Goal: Information Seeking & Learning: Learn about a topic

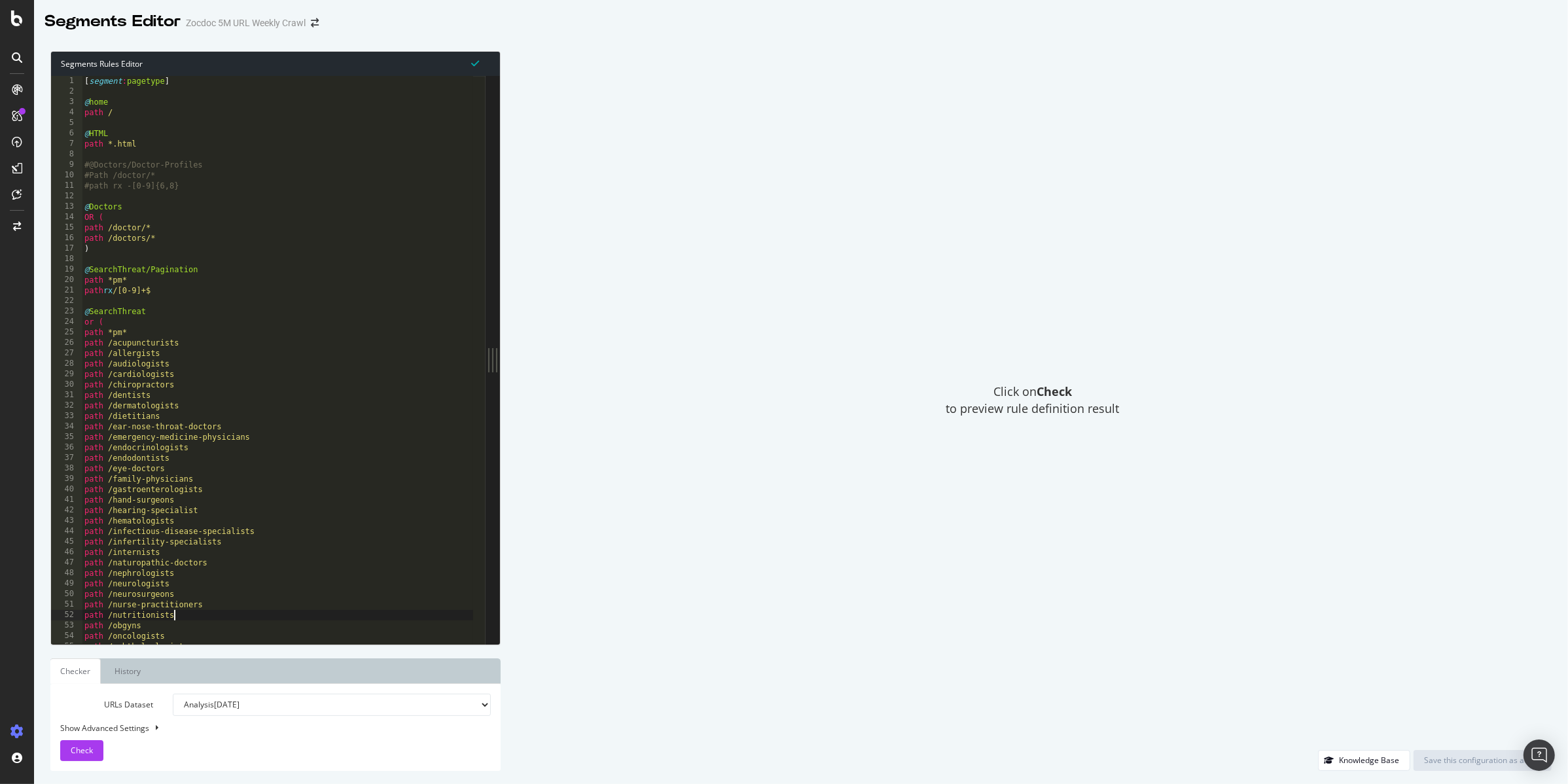
click at [193, 621] on div "[ segment : pagetype ] @ home path / @ HTML path *.html #@Doctors/Doctor-Profil…" at bounding box center [277, 370] width 391 height 589
type textarea "path /nutritionists"
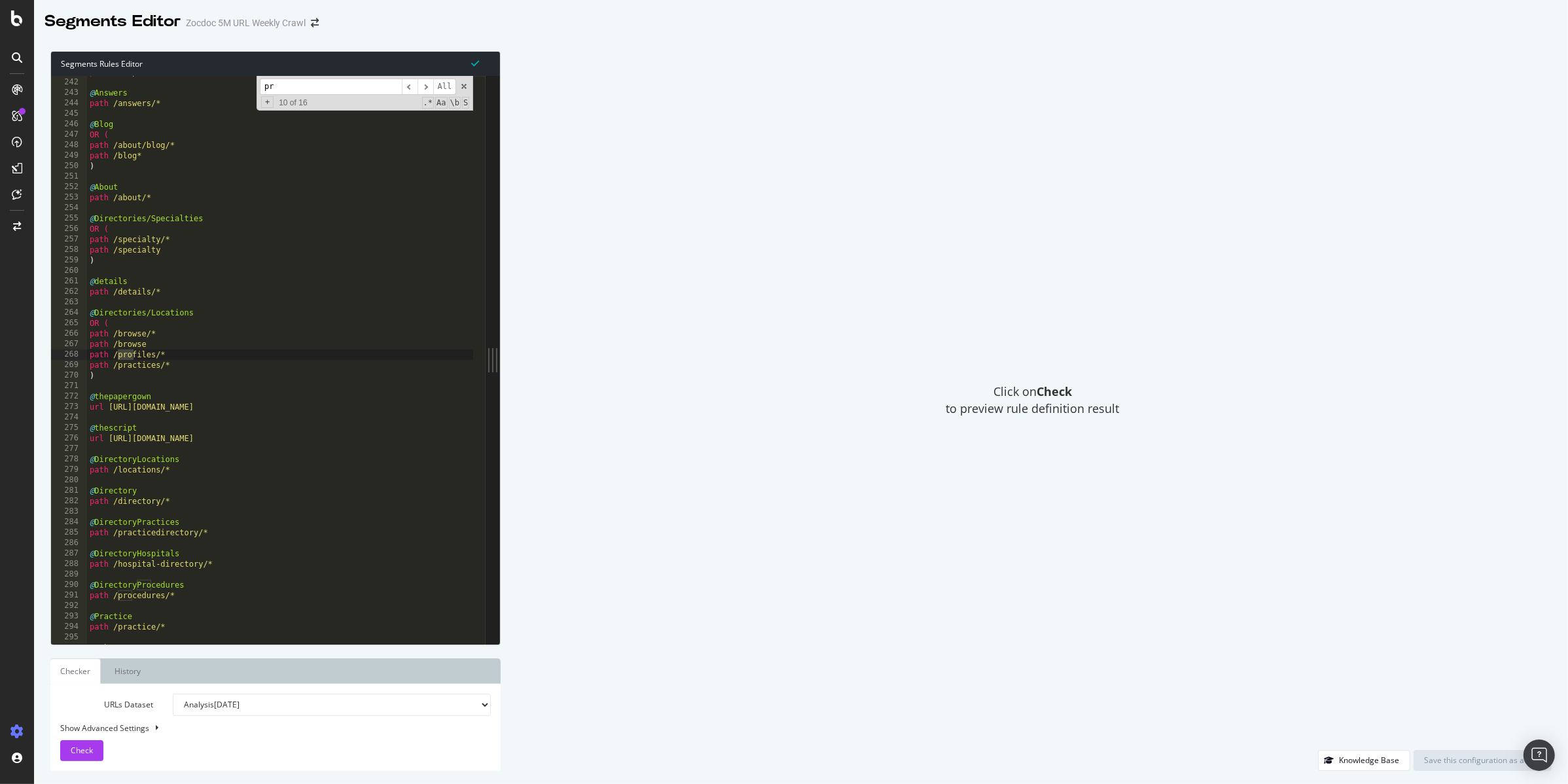
type input "p"
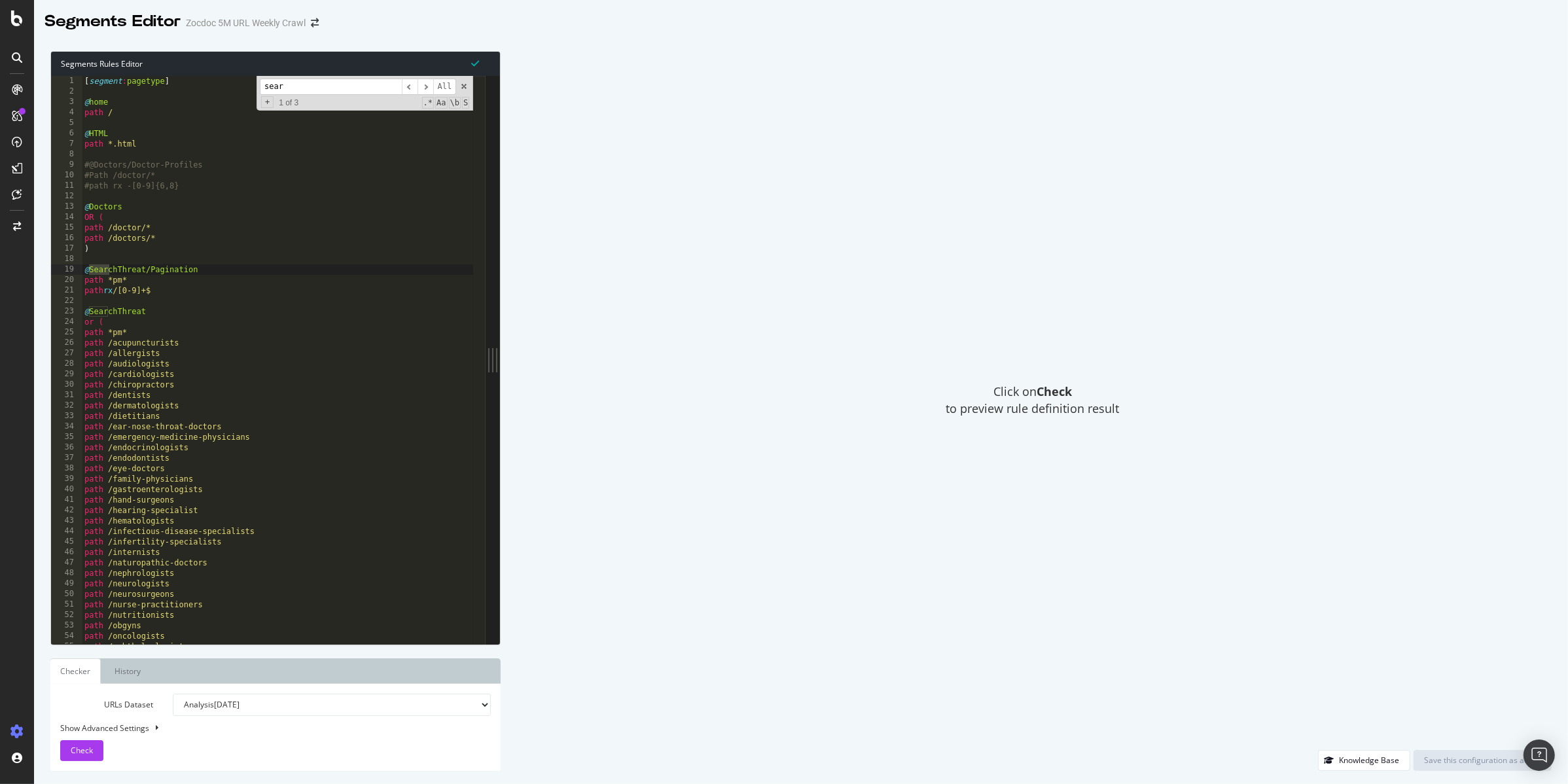
scroll to position [0, 0]
type input "searchthre"
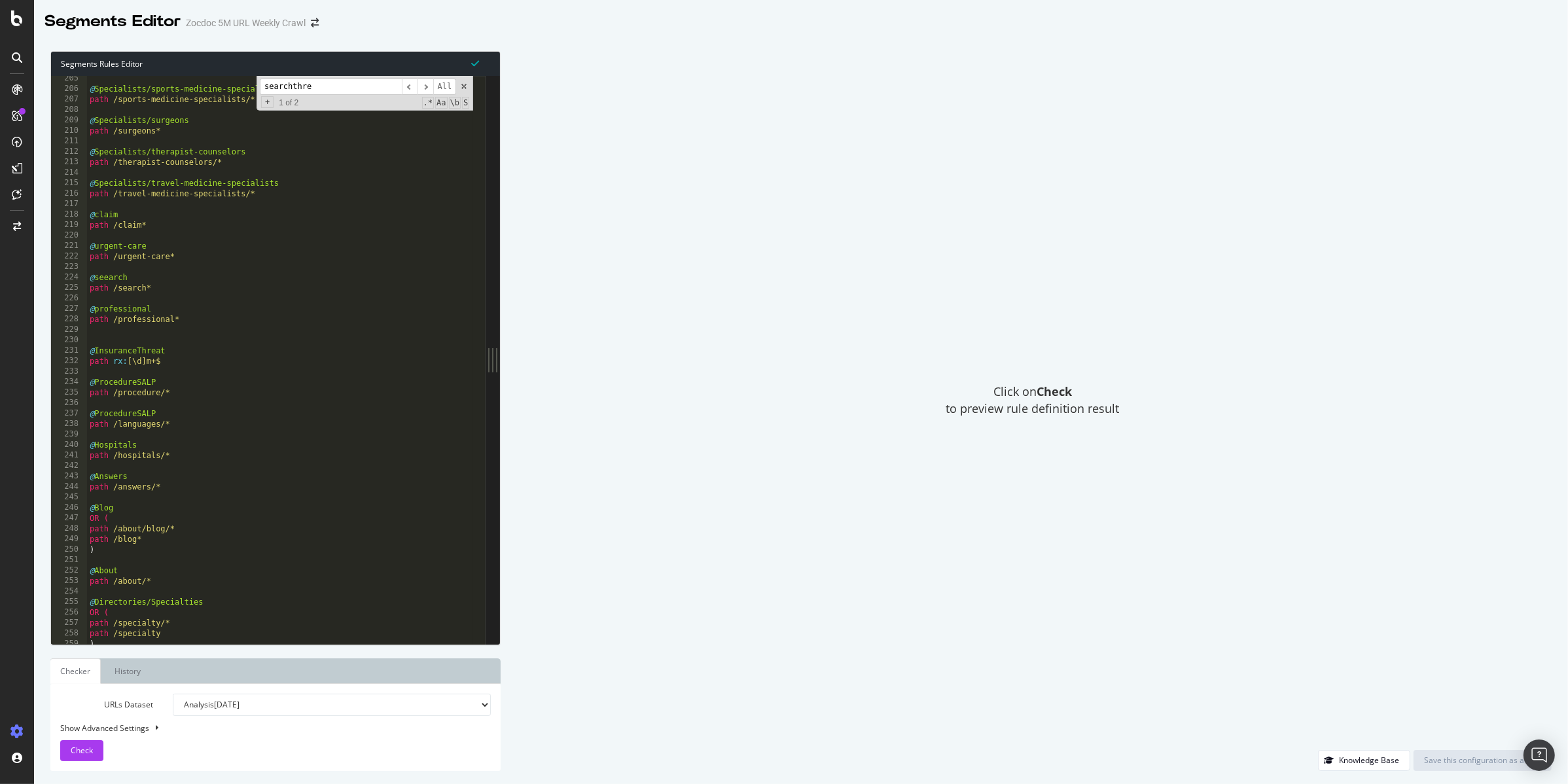
scroll to position [2140, 0]
click at [238, 235] on div "@ Specialists/sports-medicine-specialists path /sports-medicine-specialists/* @…" at bounding box center [280, 367] width 387 height 589
type textarea "@x-ray-facilities path /x-ray-facilities/*"
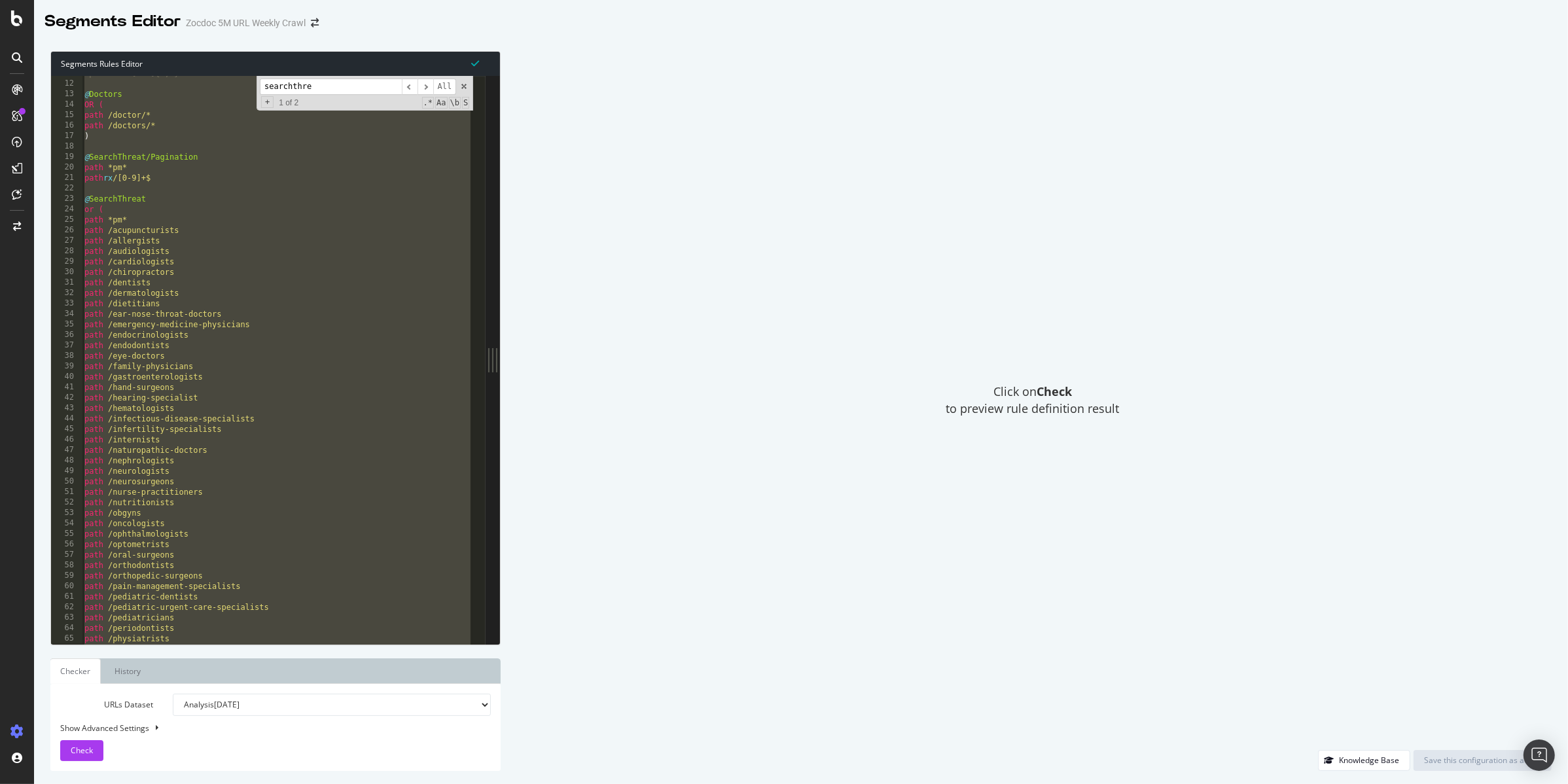
scroll to position [113, 0]
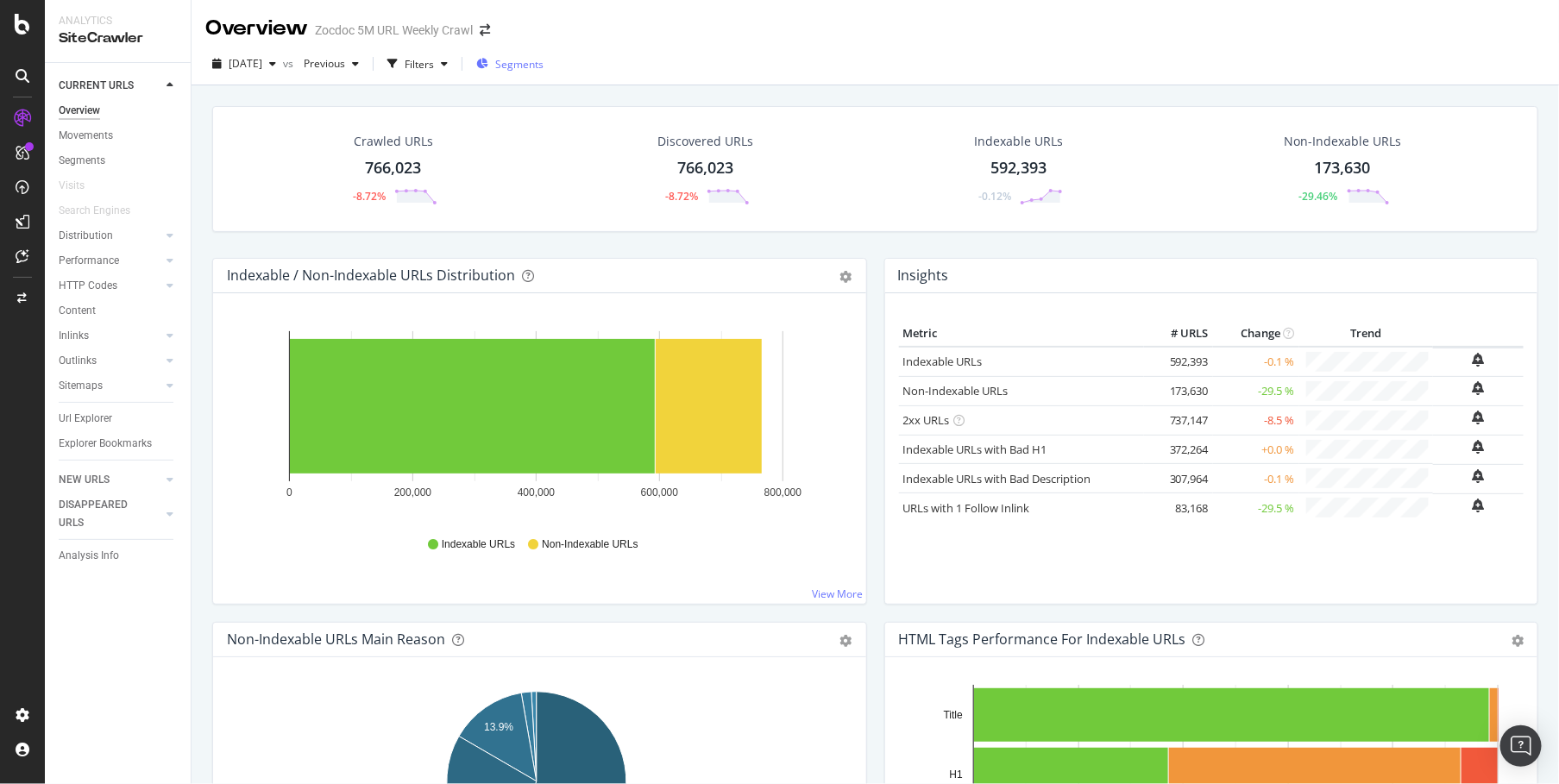
click at [524, 68] on span "Segments" at bounding box center [518, 64] width 48 height 15
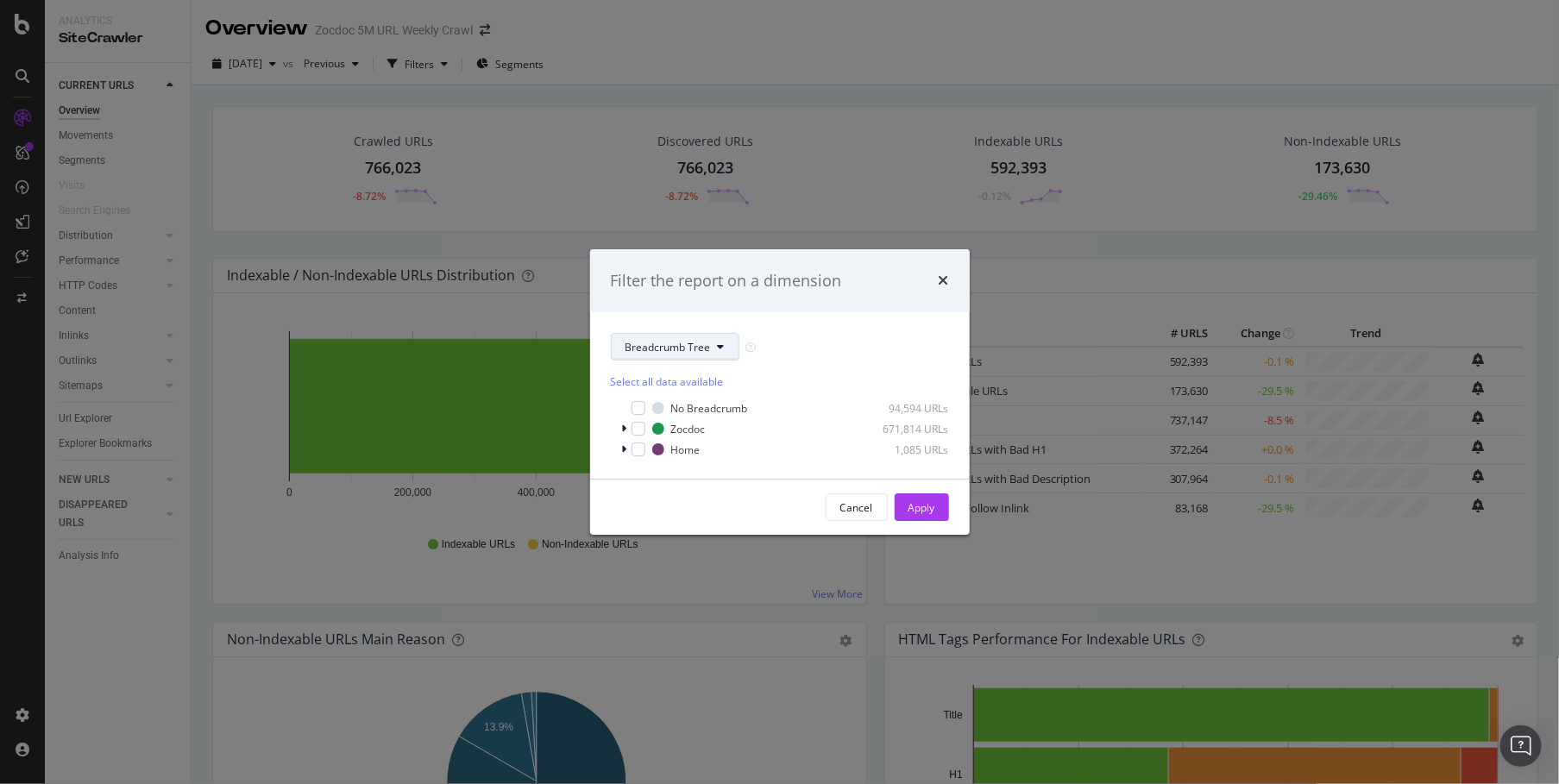
click at [711, 340] on button "Breadcrumb Tree" at bounding box center [674, 346] width 129 height 27
click at [691, 406] on span "pagetype" at bounding box center [680, 409] width 111 height 16
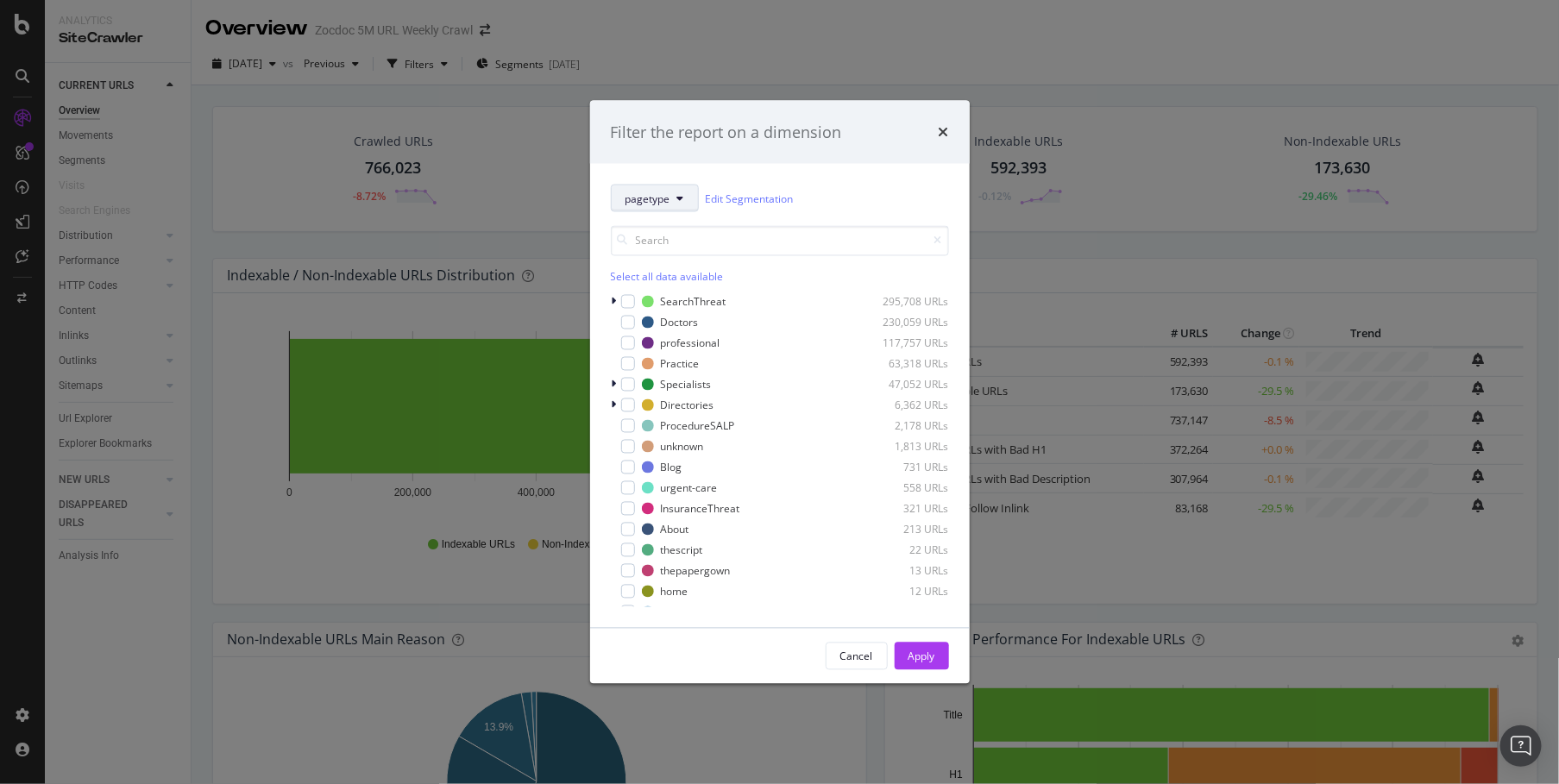
click at [665, 206] on button "pagetype" at bounding box center [655, 198] width 88 height 27
click at [691, 295] on span "Daily-Crawl-List" at bounding box center [680, 292] width 111 height 16
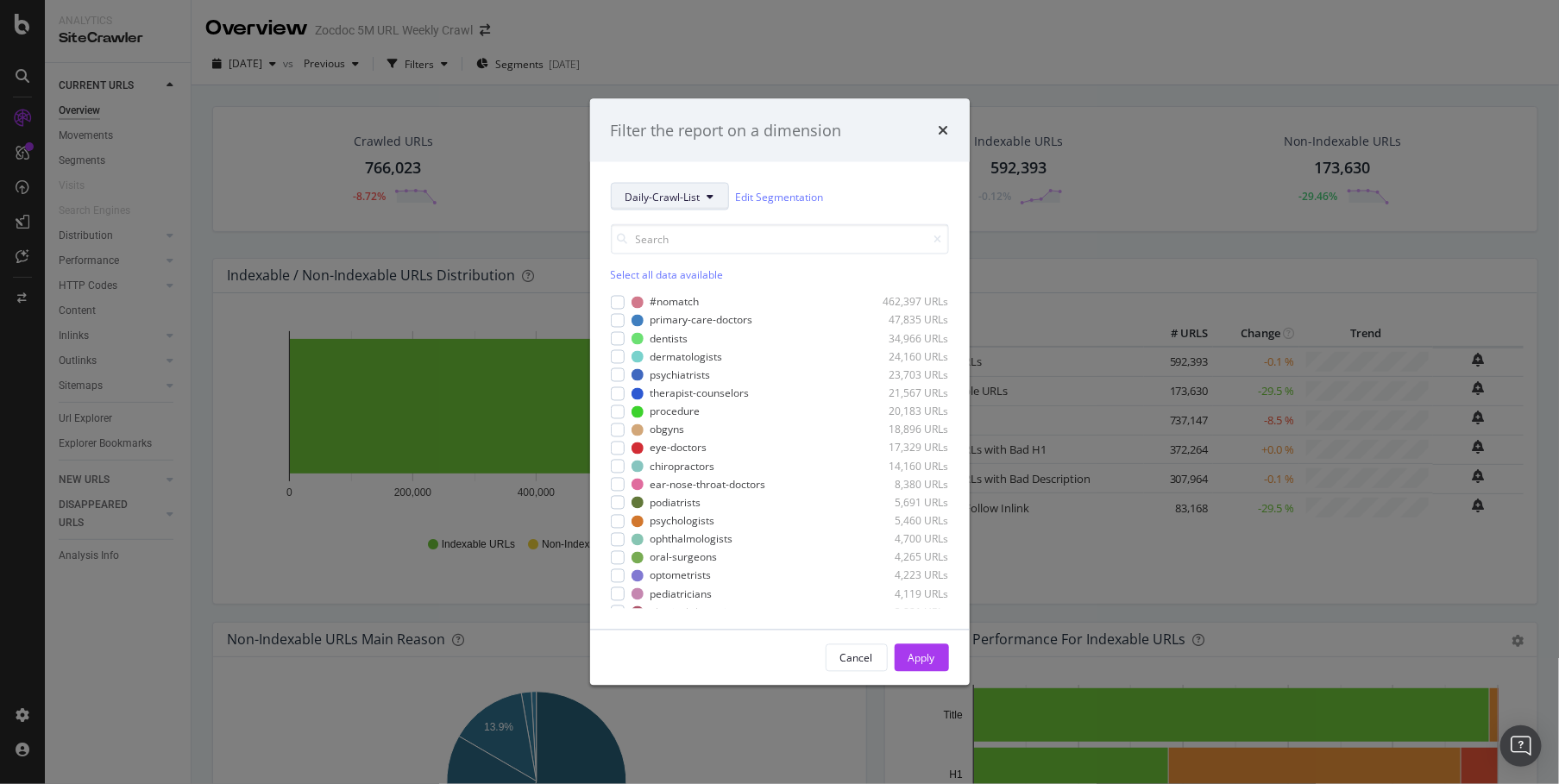
click at [684, 192] on span "Daily-Crawl-List" at bounding box center [663, 195] width 75 height 15
click at [681, 343] on span "Breadcrumb Tree" at bounding box center [680, 349] width 111 height 16
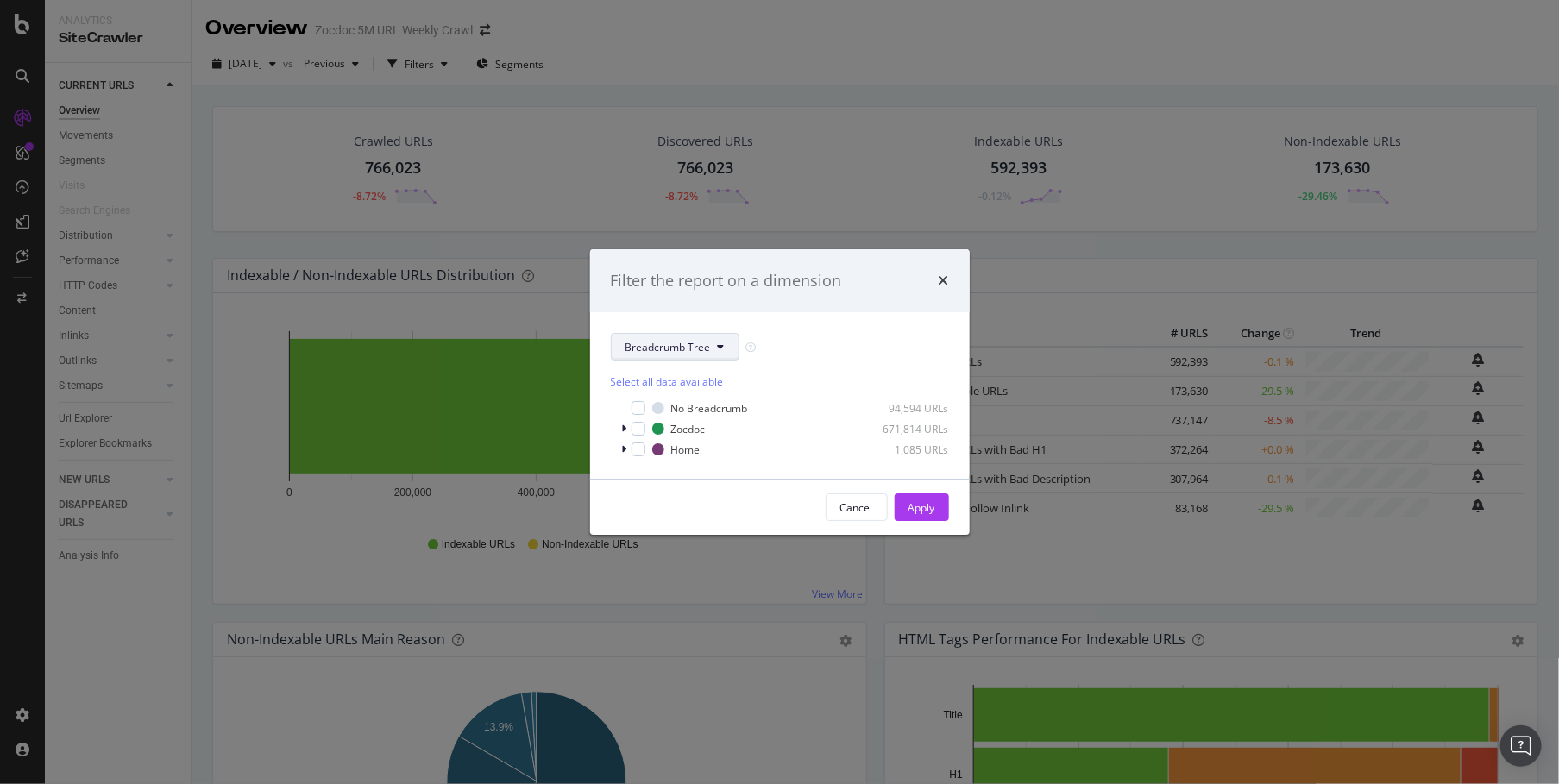
click at [675, 344] on span "Breadcrumb Tree" at bounding box center [668, 346] width 85 height 15
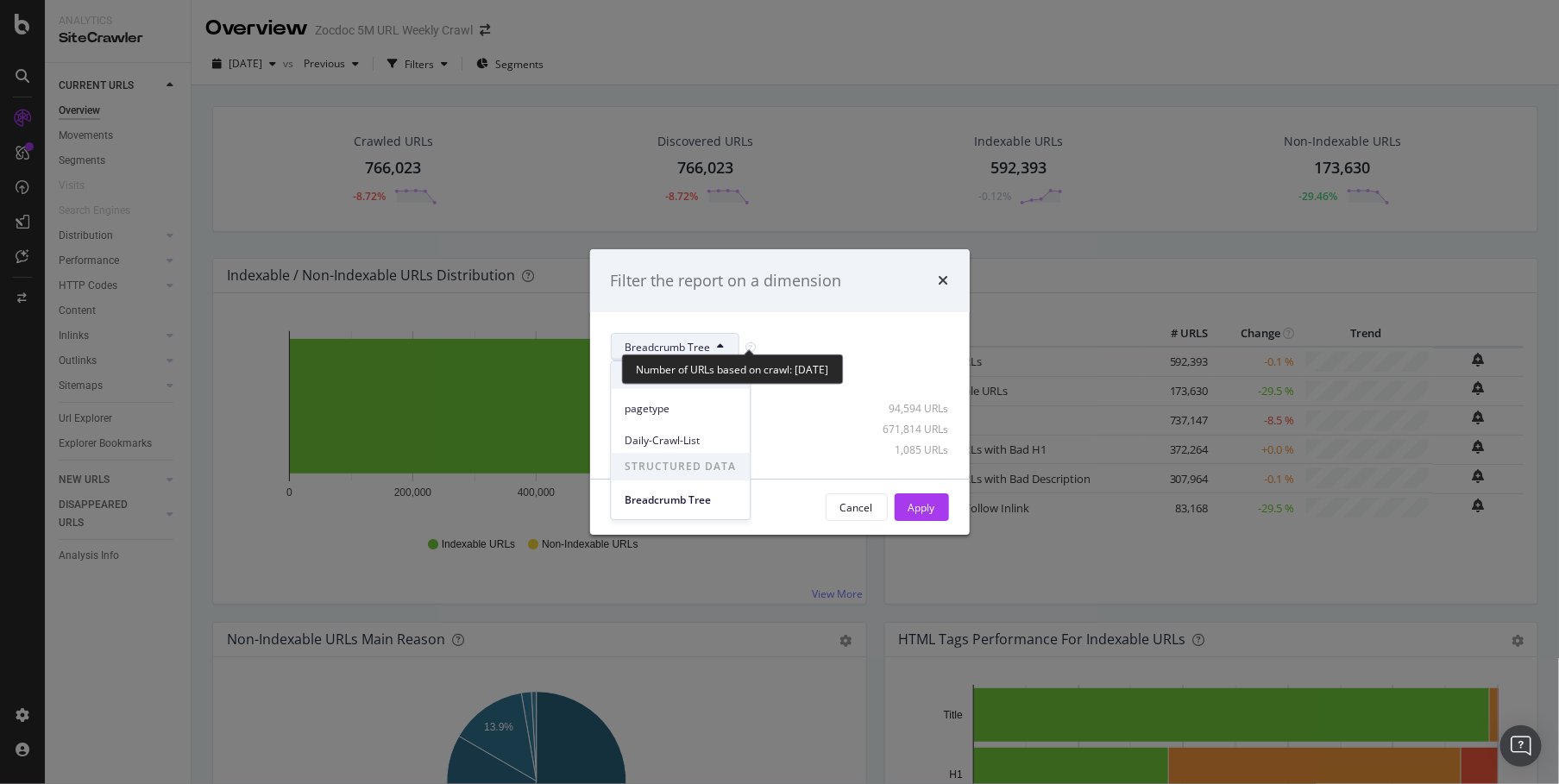
click at [822, 360] on div "Number of URLs based on crawl: [DATE]" at bounding box center [732, 369] width 222 height 30
click at [716, 351] on button "Breadcrumb Tree" at bounding box center [674, 346] width 129 height 27
click at [687, 415] on div "pagetype" at bounding box center [680, 407] width 138 height 25
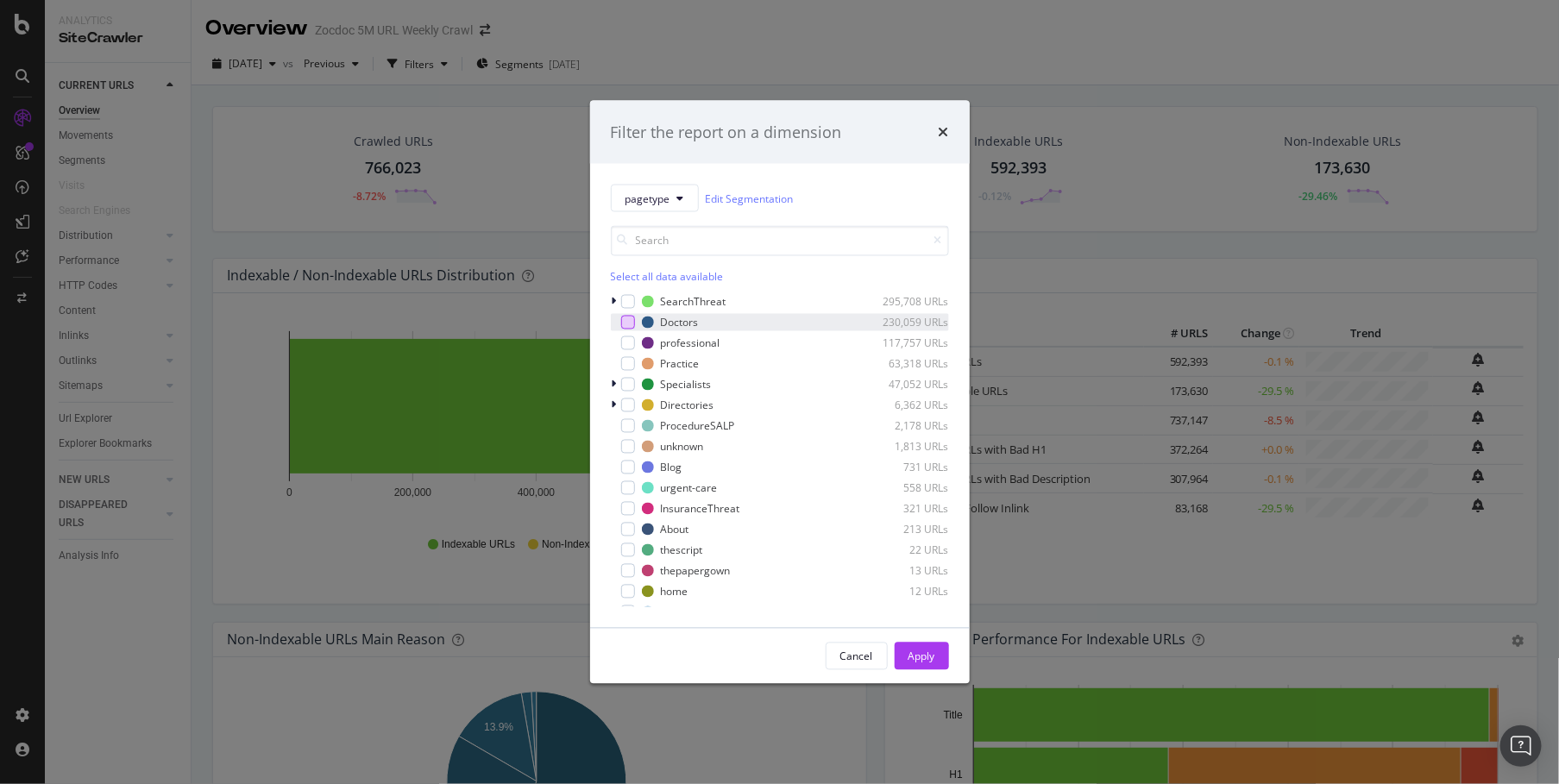
click at [631, 321] on div "modal" at bounding box center [628, 323] width 14 height 14
click at [629, 338] on div "modal" at bounding box center [628, 343] width 14 height 14
click at [628, 357] on div "modal" at bounding box center [628, 364] width 14 height 14
click at [628, 344] on icon "modal" at bounding box center [627, 342] width 8 height 9
click at [615, 408] on icon "modal" at bounding box center [614, 405] width 5 height 11
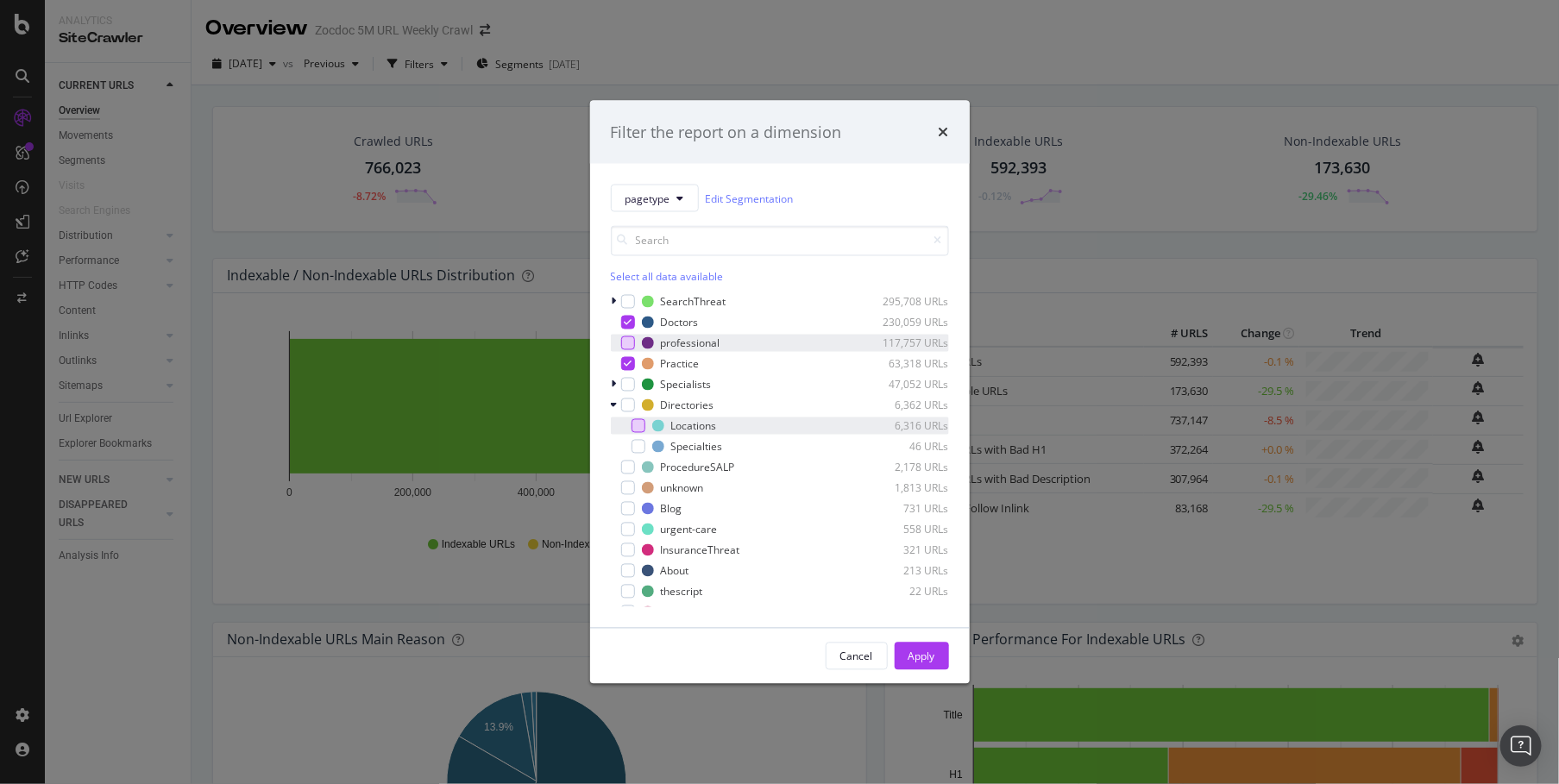
click at [634, 428] on div "modal" at bounding box center [638, 426] width 14 height 14
click at [626, 323] on icon "modal" at bounding box center [627, 322] width 8 height 9
click at [912, 651] on div "Apply" at bounding box center [921, 655] width 27 height 15
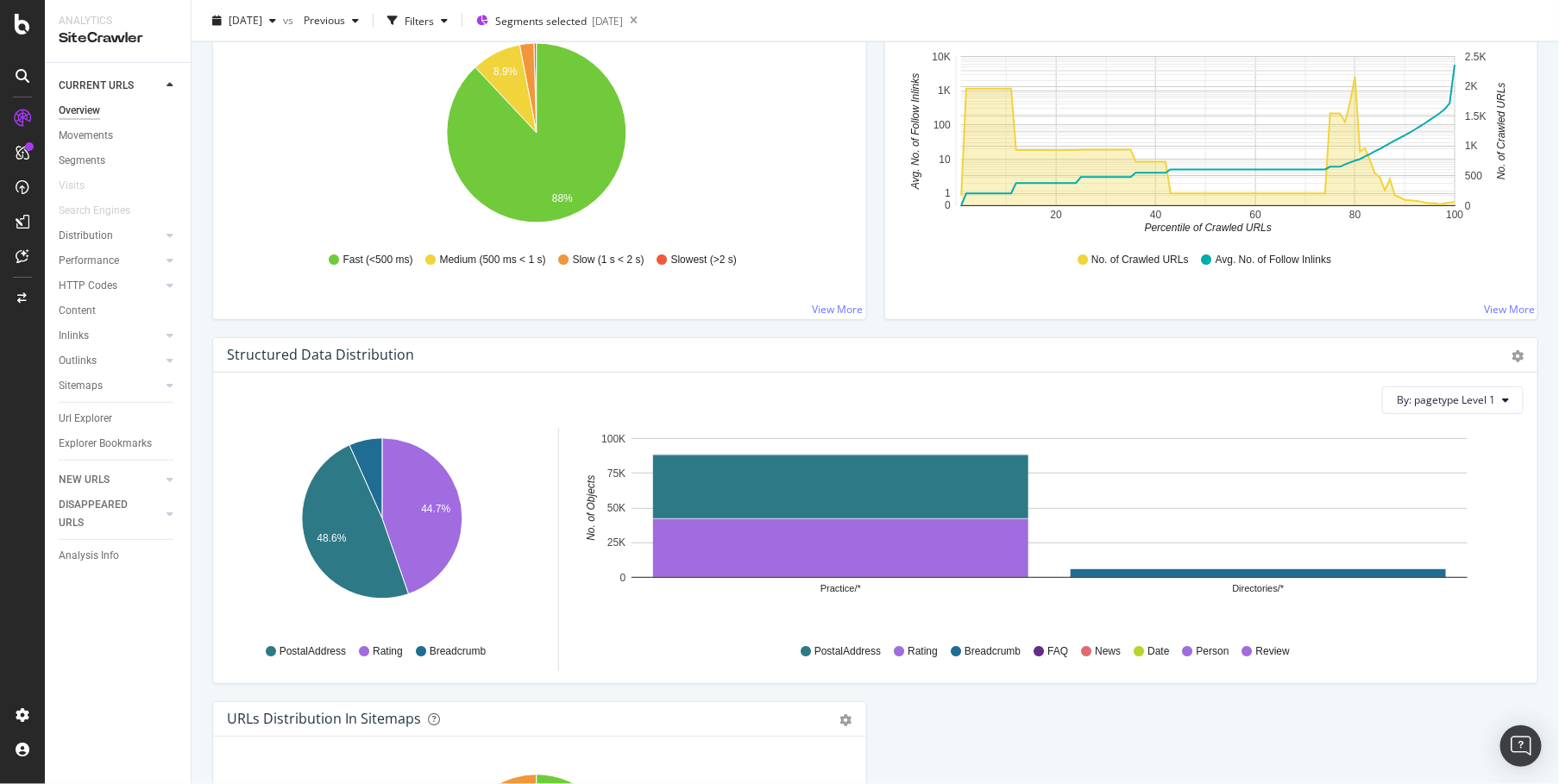
scroll to position [1712, 0]
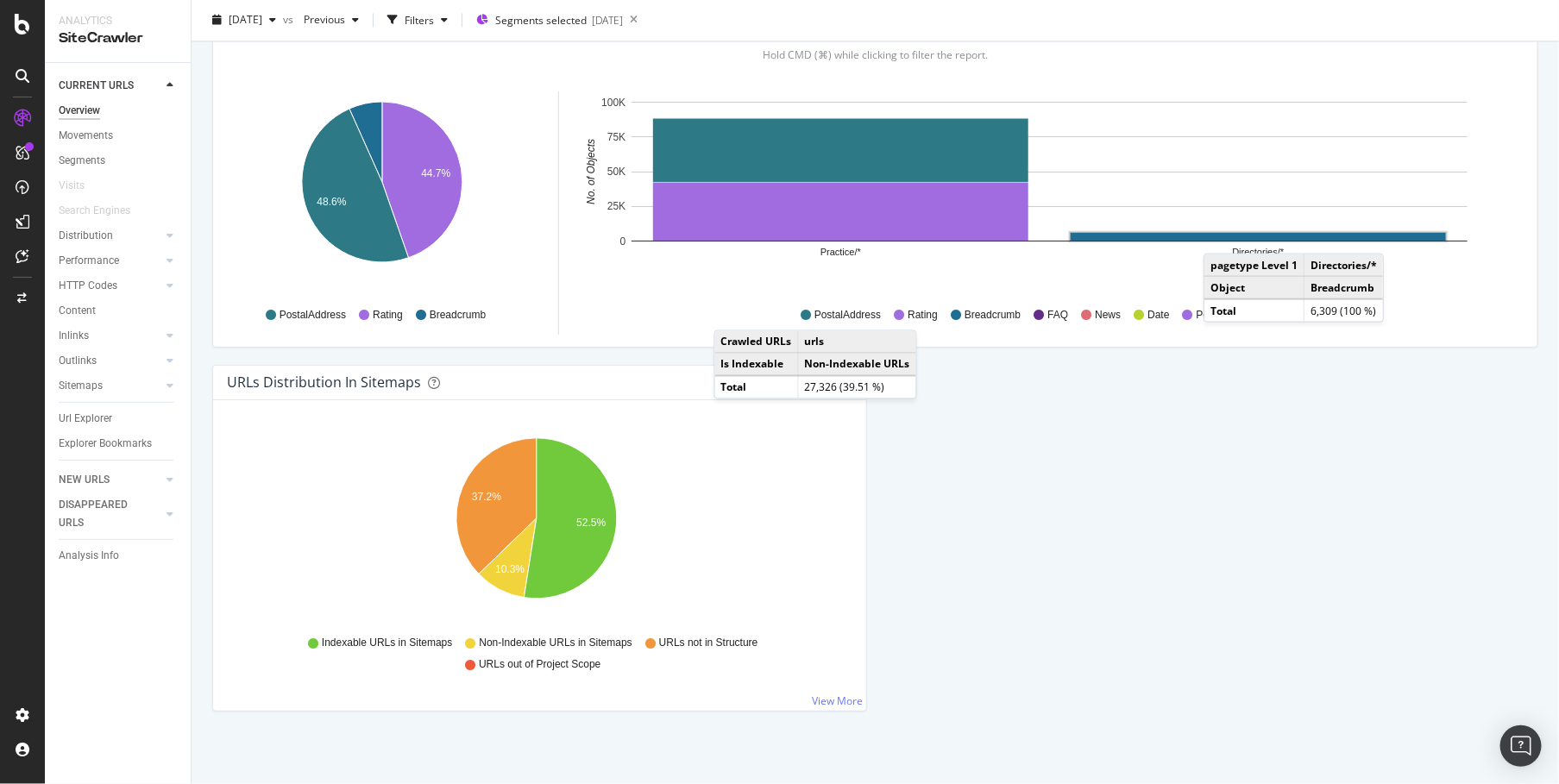
click at [1220, 233] on rect "A chart." at bounding box center [1258, 236] width 375 height 8
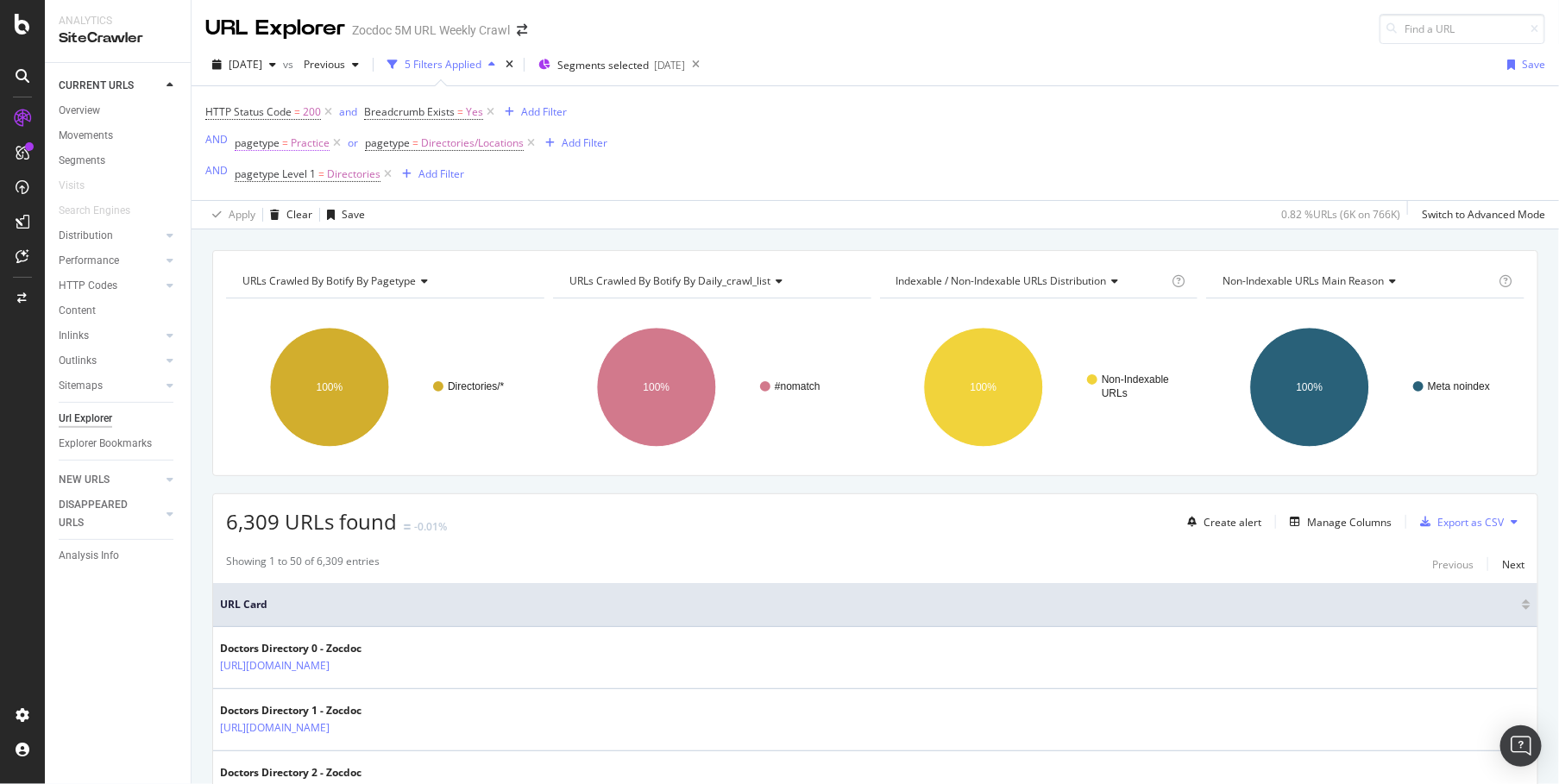
click at [313, 147] on span "Practice" at bounding box center [310, 143] width 39 height 25
click at [587, 195] on div "HTTP Status Code = 200 and Breadcrumb Exists = Yes Add Filter AND pagetype = Pr…" at bounding box center [875, 143] width 1339 height 114
click at [502, 69] on div "button" at bounding box center [491, 65] width 21 height 11
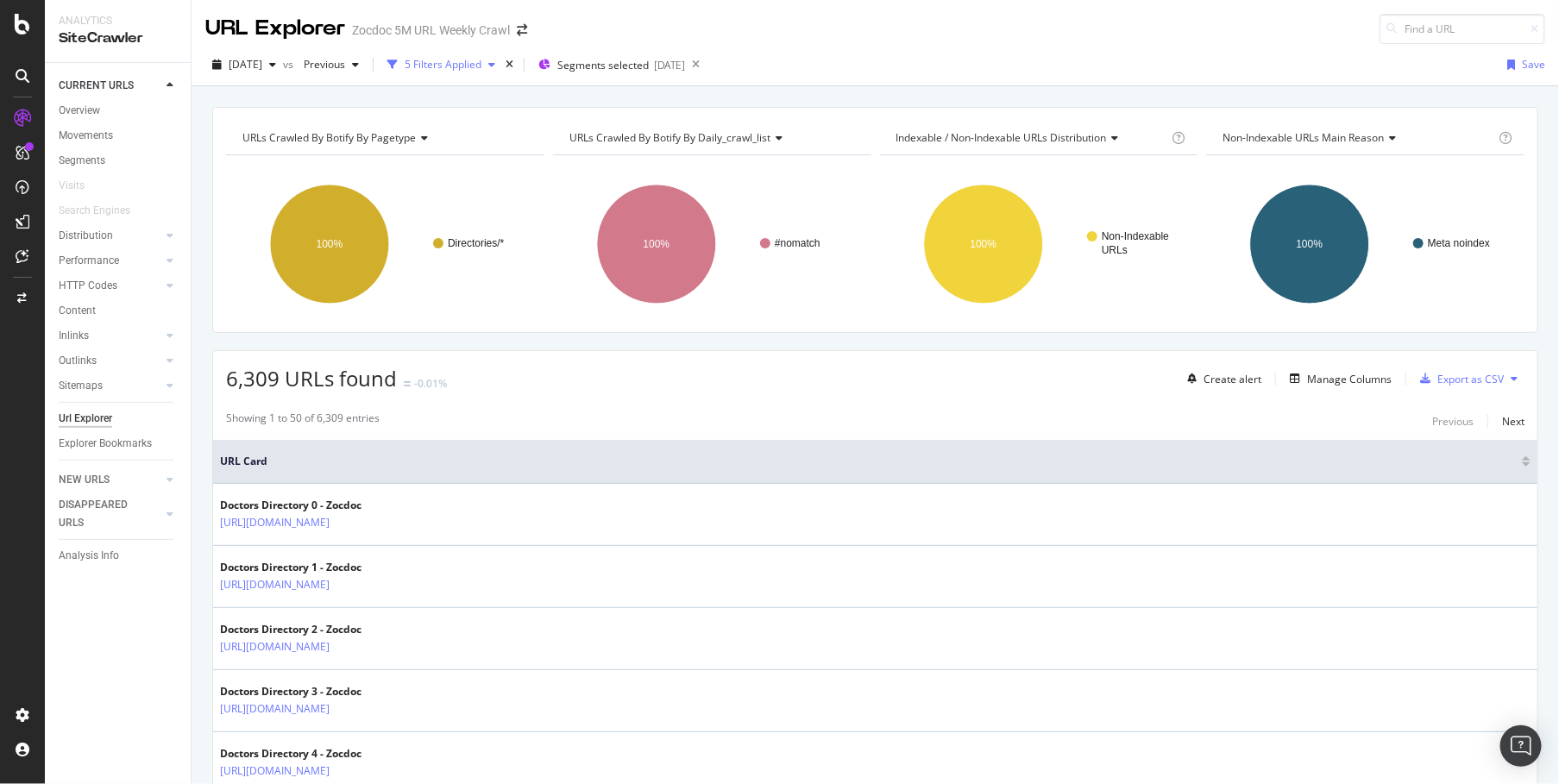
click at [502, 53] on div "5 Filters Applied" at bounding box center [441, 65] width 122 height 26
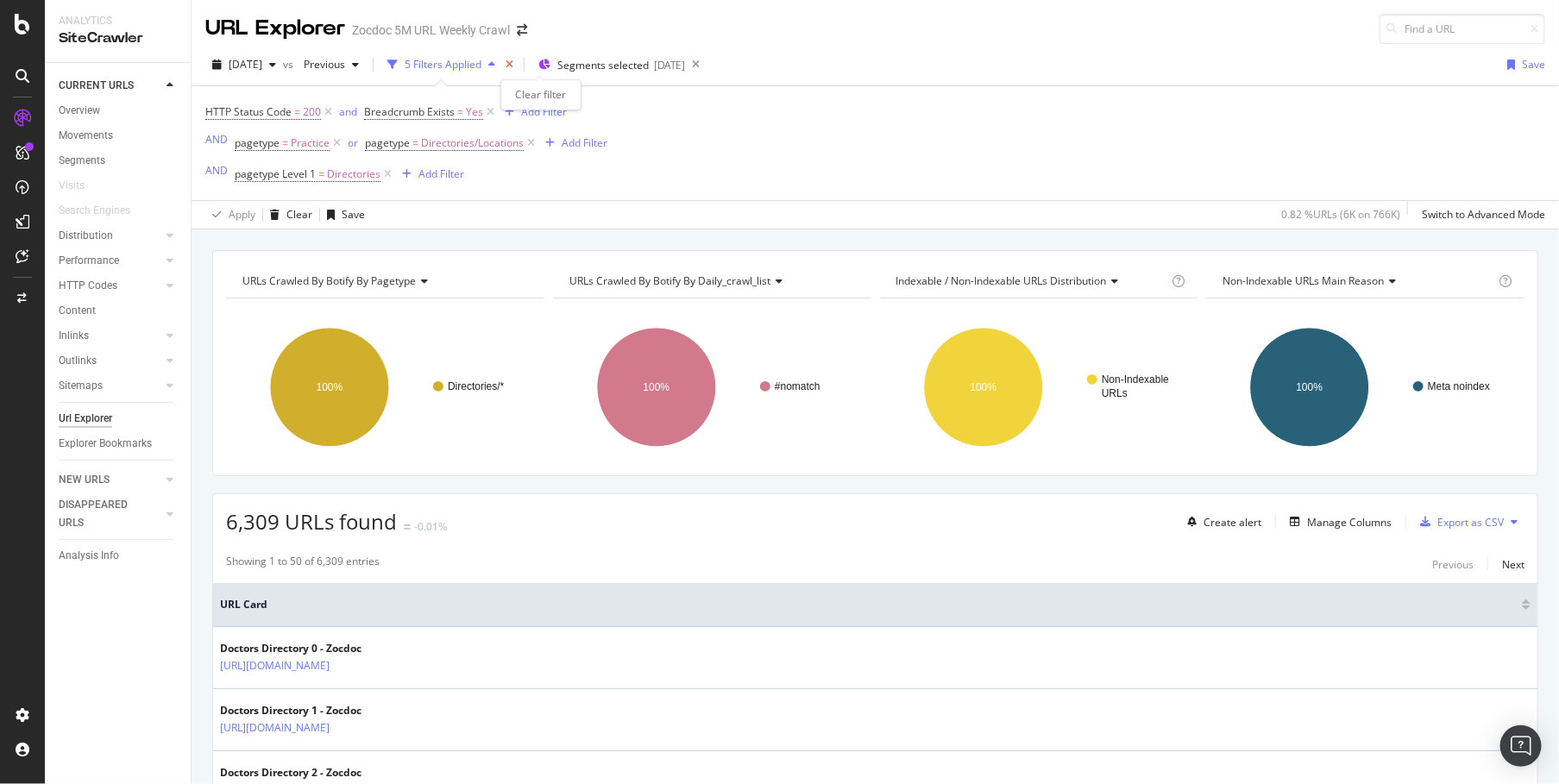
click at [513, 62] on icon "times" at bounding box center [510, 65] width 8 height 11
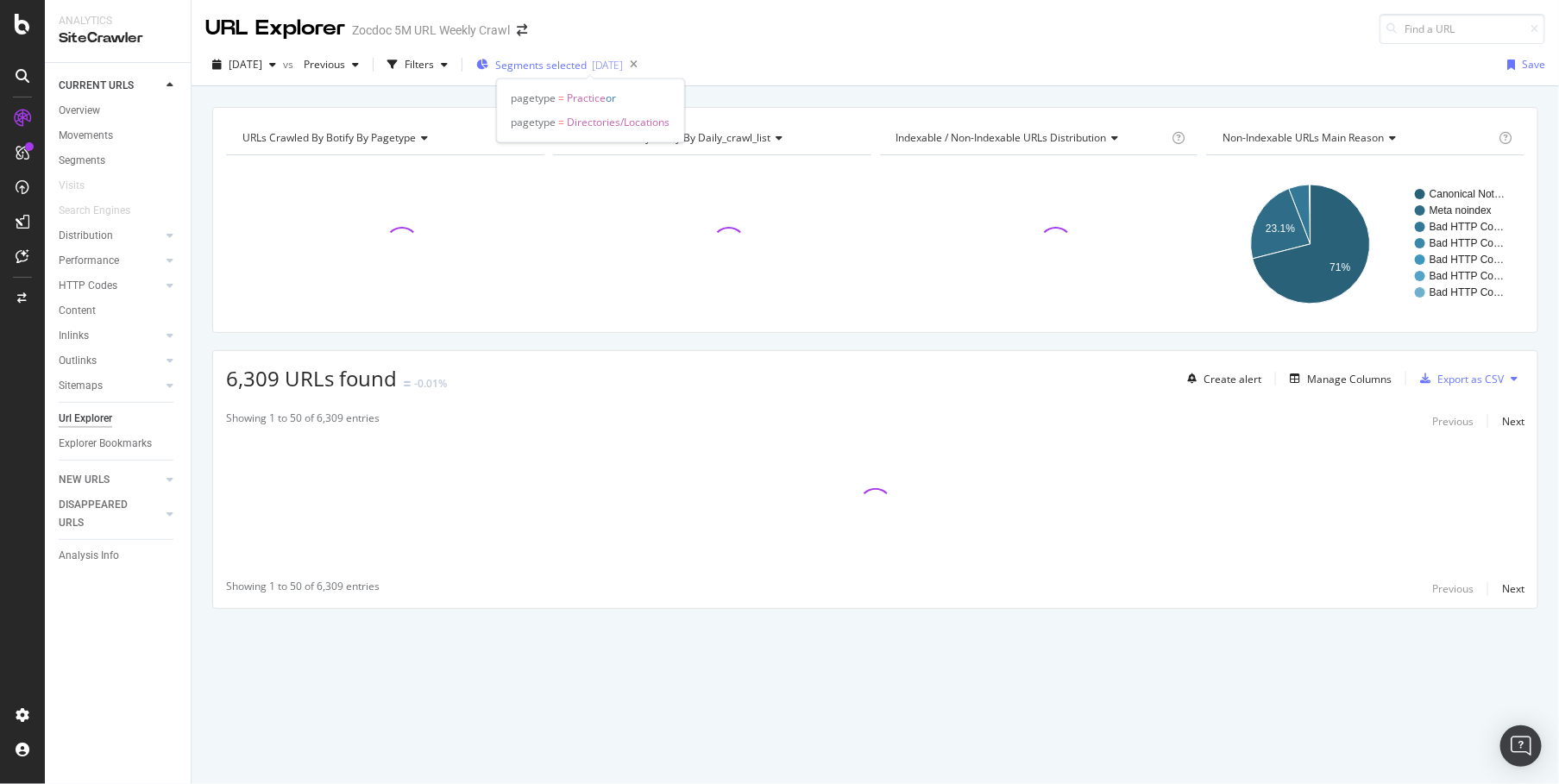
click at [622, 63] on div "[DATE]" at bounding box center [608, 65] width 31 height 15
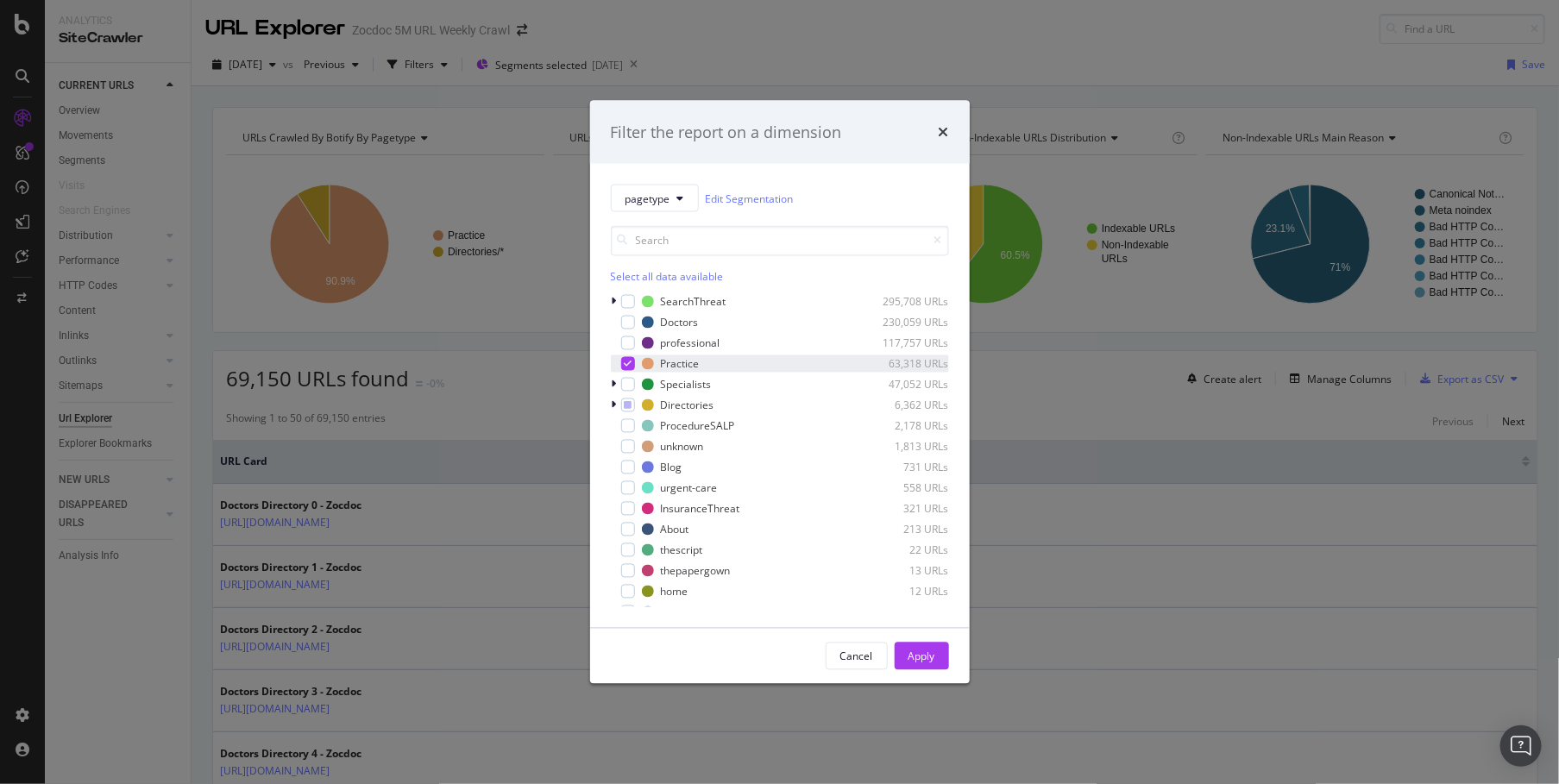
click at [628, 362] on icon "modal" at bounding box center [627, 363] width 8 height 9
click at [613, 302] on icon "modal" at bounding box center [614, 301] width 5 height 11
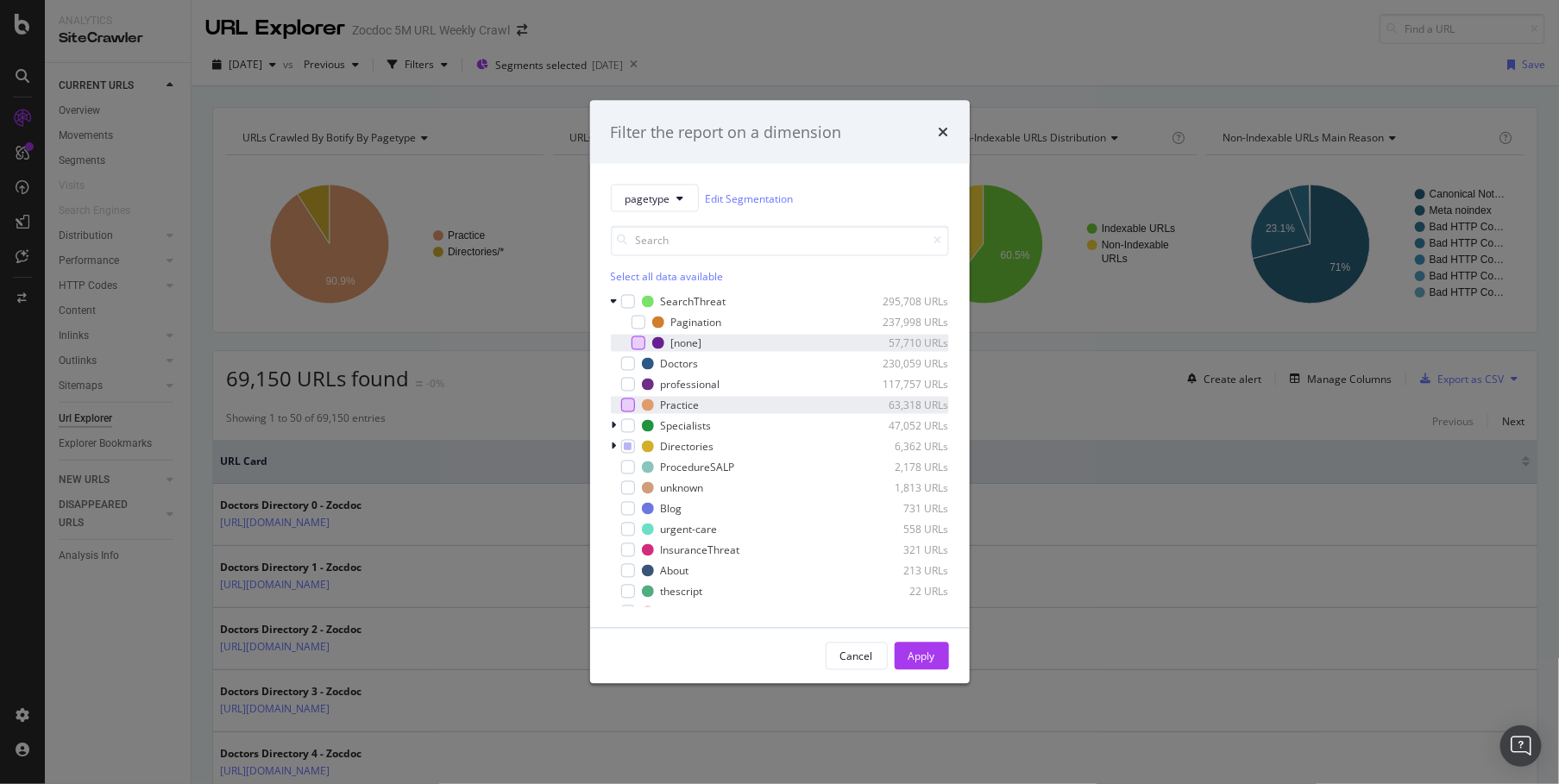
click at [642, 345] on div "modal" at bounding box center [638, 343] width 14 height 14
click at [925, 653] on div "Apply" at bounding box center [921, 655] width 27 height 15
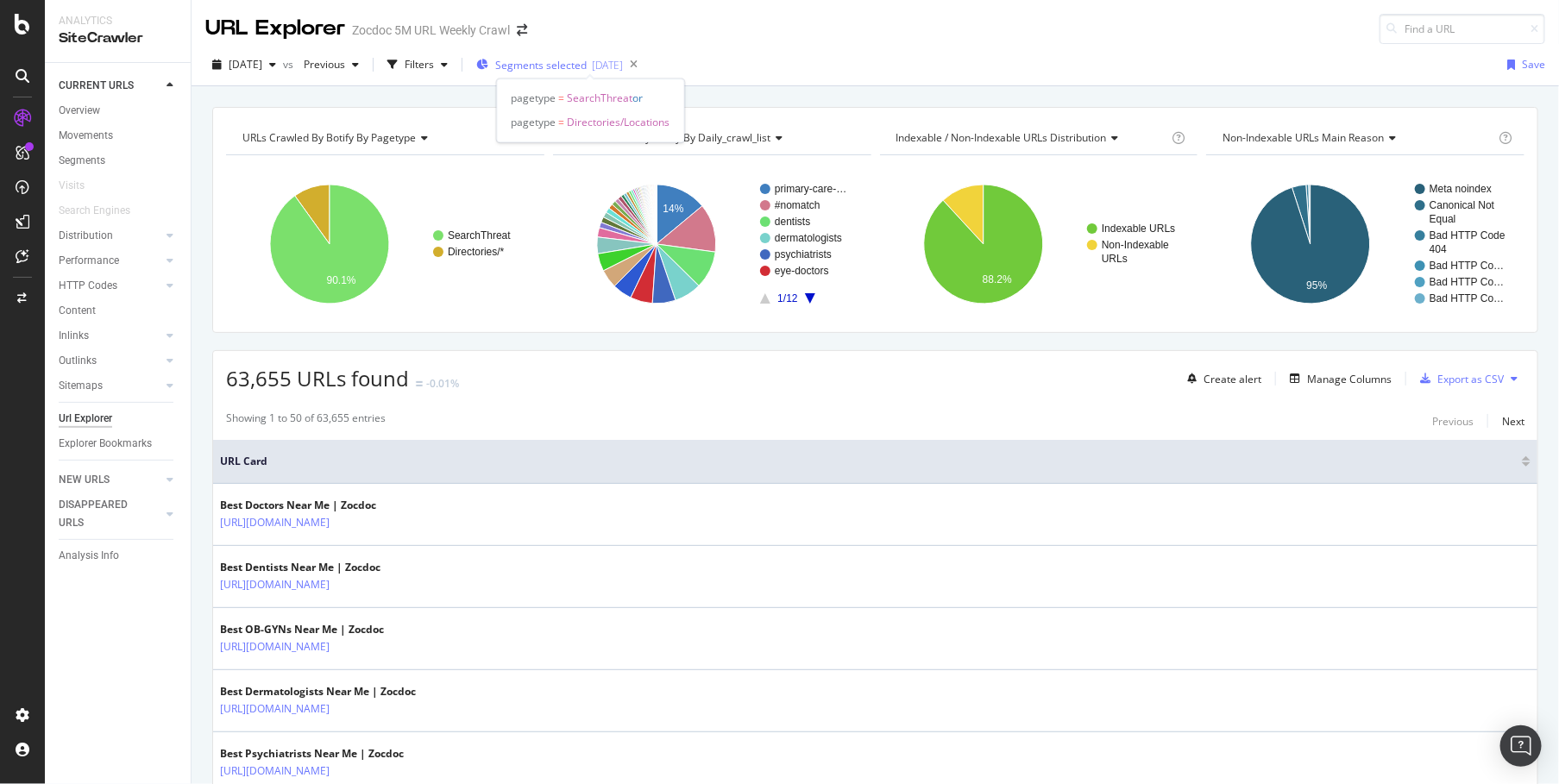
click at [586, 62] on span "Segments selected" at bounding box center [540, 65] width 91 height 15
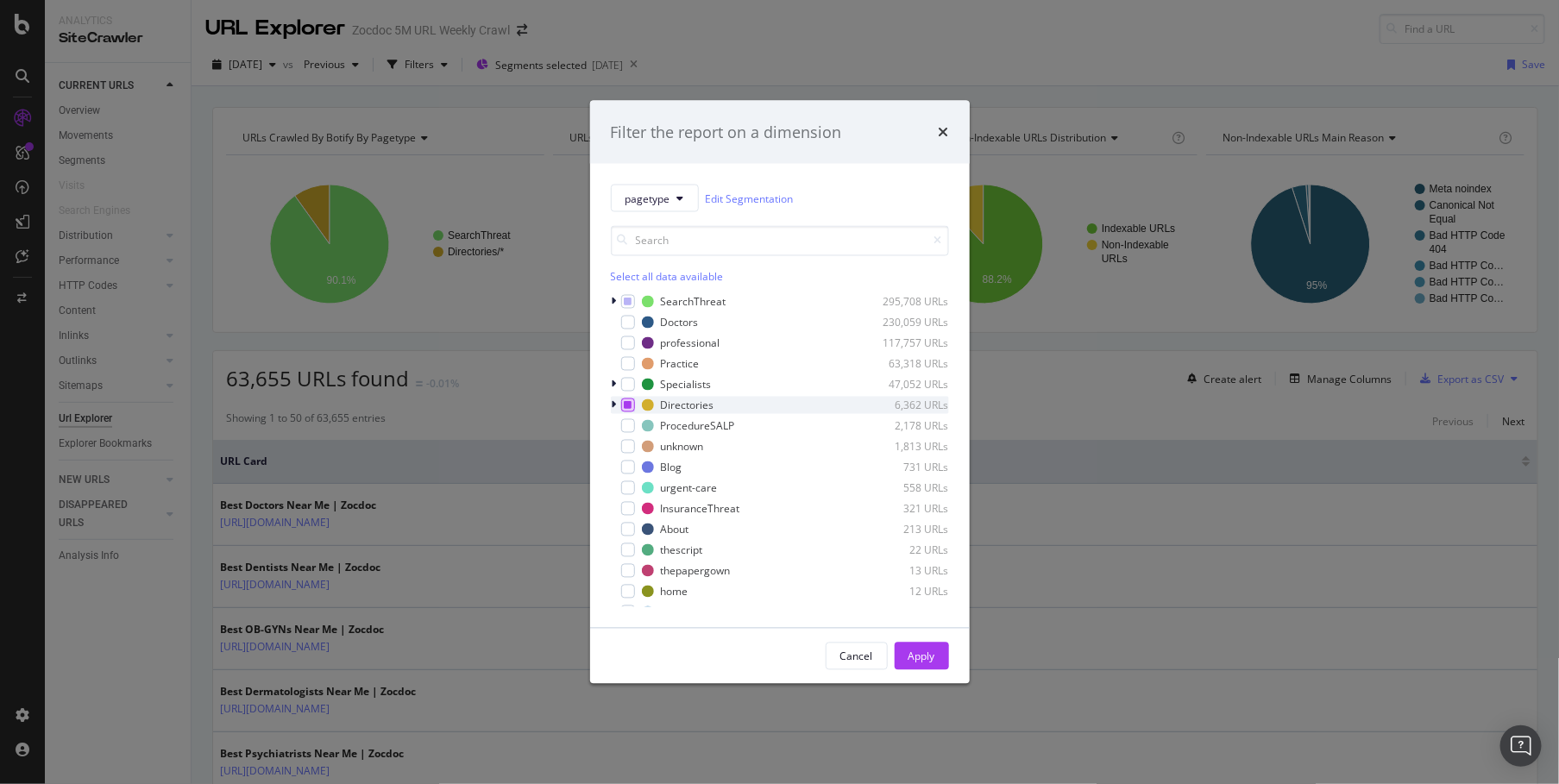
click at [626, 407] on icon "modal" at bounding box center [627, 405] width 8 height 9
click at [630, 401] on icon "modal" at bounding box center [627, 405] width 8 height 9
click at [937, 677] on div "Cancel Apply" at bounding box center [780, 655] width 380 height 55
click at [934, 662] on button "Apply" at bounding box center [921, 656] width 54 height 27
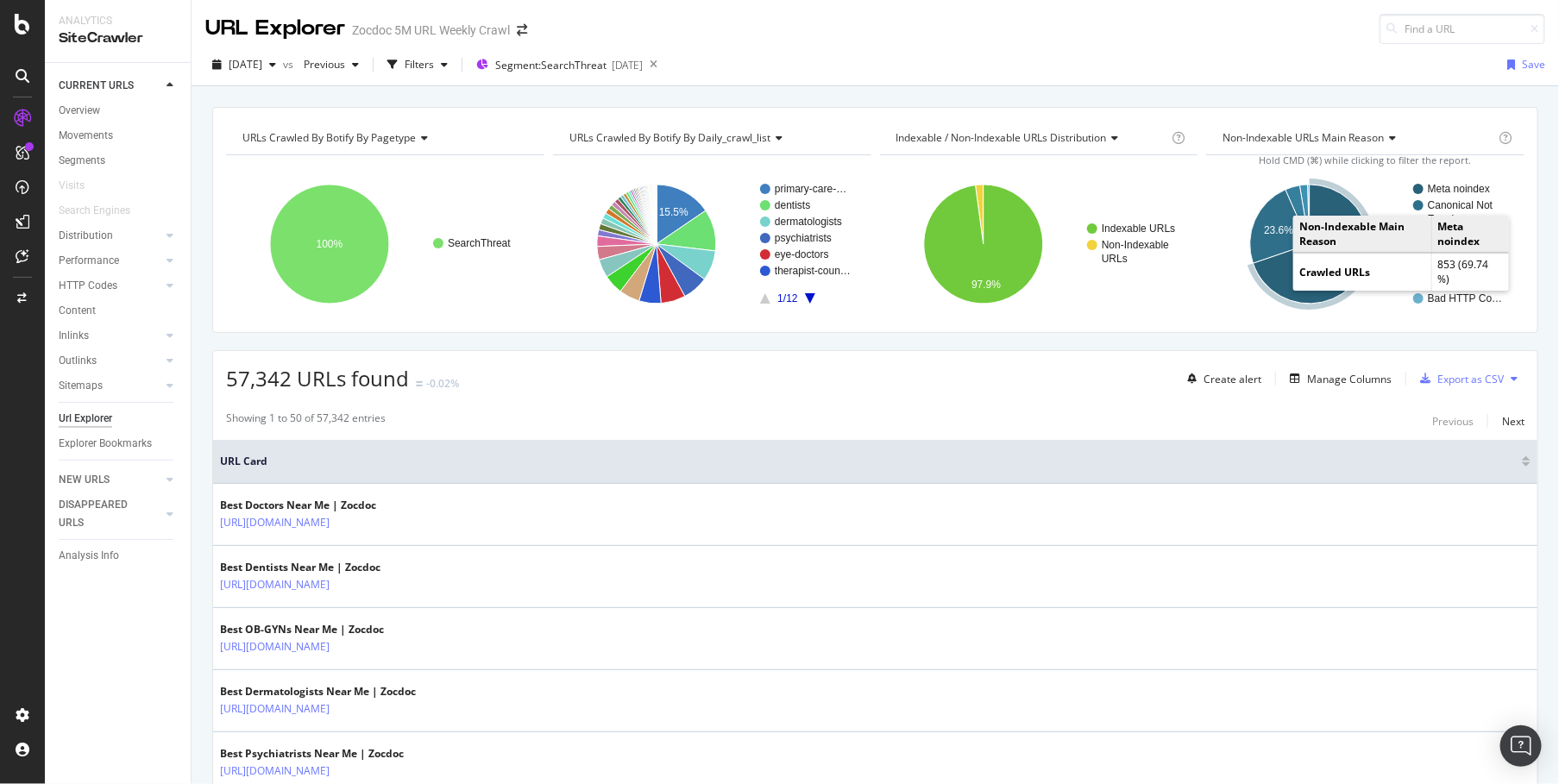
click at [1284, 267] on icon "A chart." at bounding box center [1312, 243] width 116 height 119
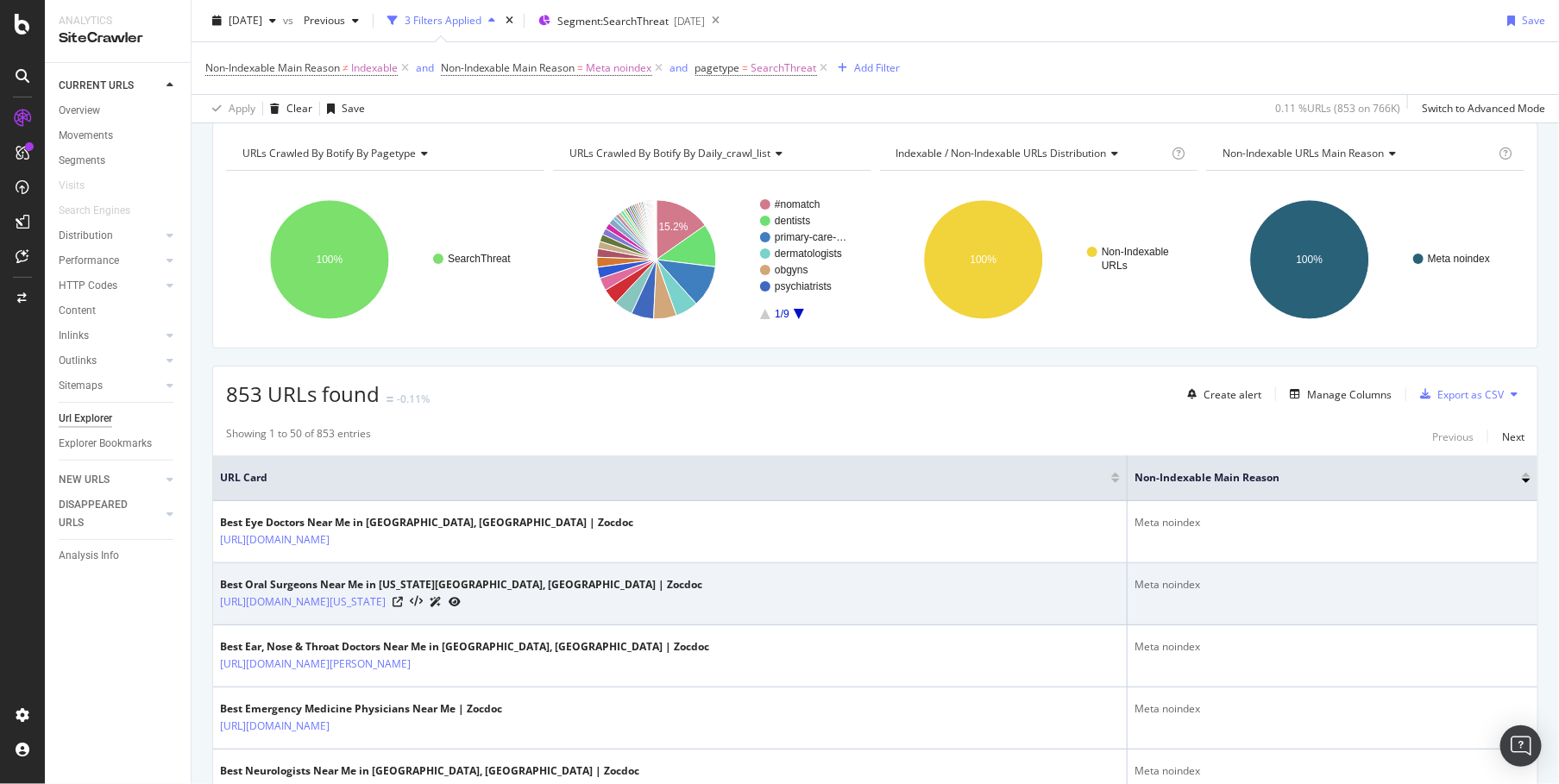
scroll to position [196, 0]
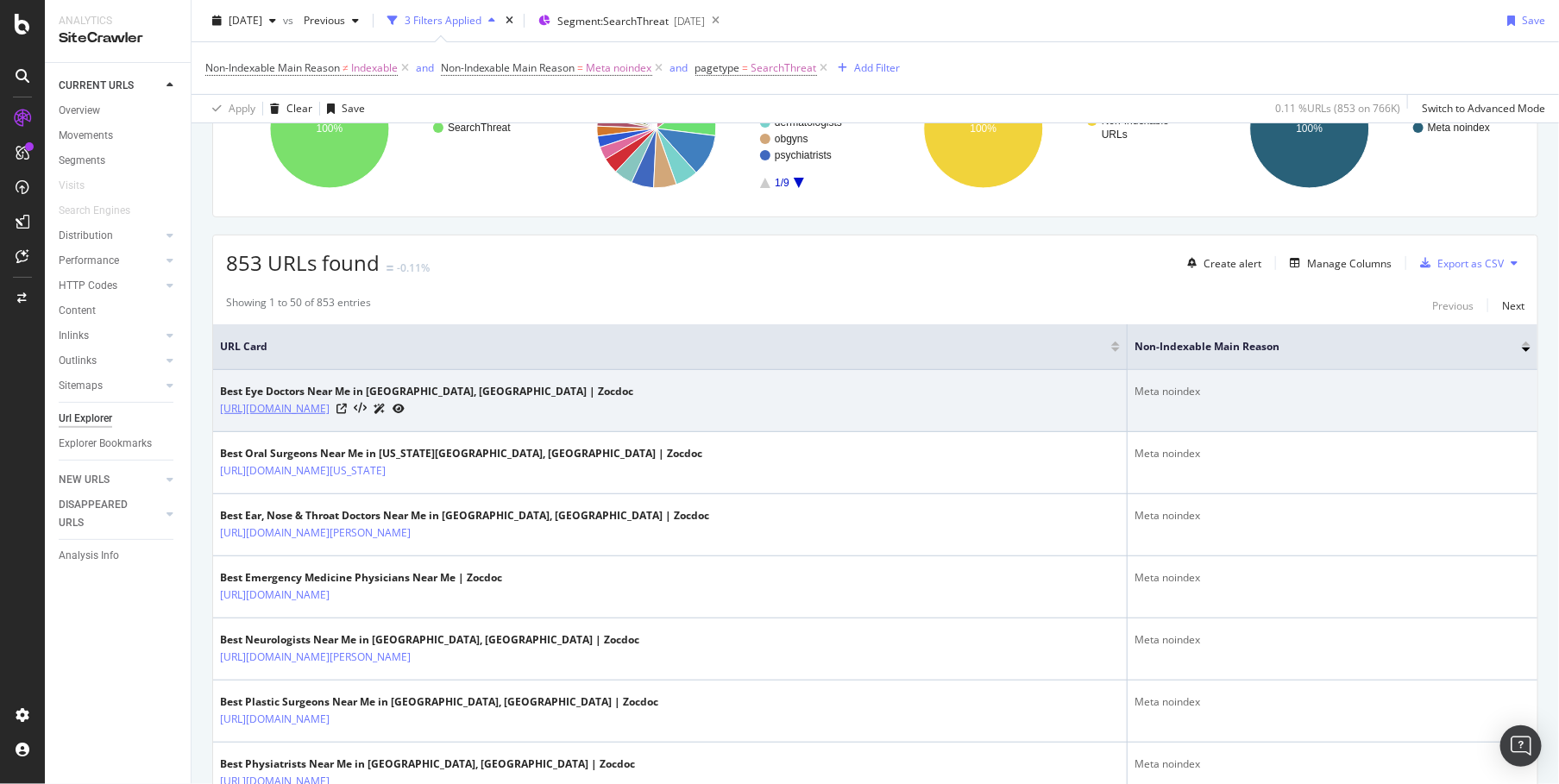
click at [330, 404] on link "[URL][DOMAIN_NAME]" at bounding box center [275, 409] width 110 height 18
drag, startPoint x: 483, startPoint y: 464, endPoint x: 616, endPoint y: 406, distance: 145.1
click at [386, 463] on link "[URL][DOMAIN_NAME][US_STATE]" at bounding box center [302, 471] width 166 height 18
click at [347, 403] on icon at bounding box center [342, 408] width 11 height 11
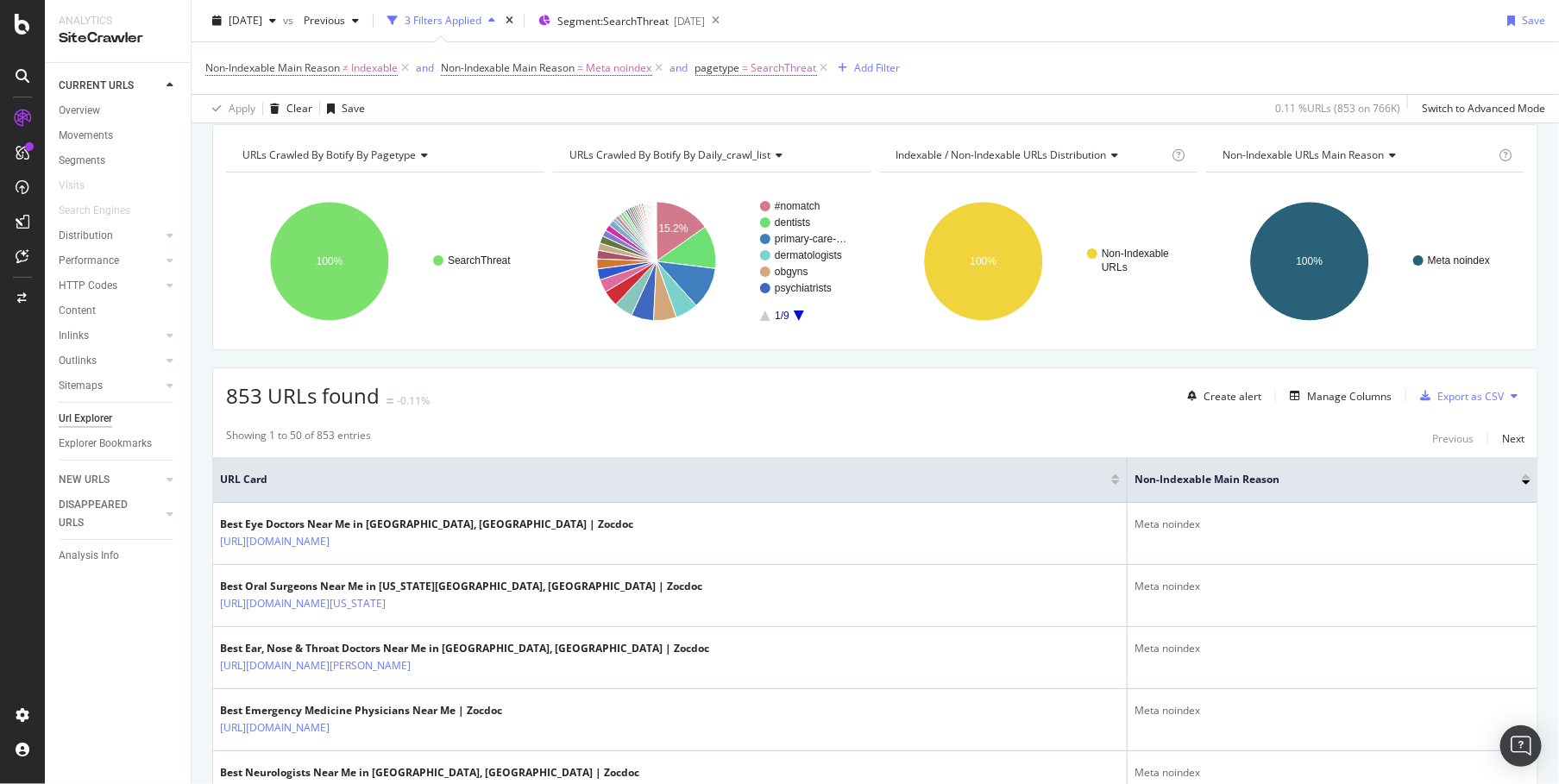
scroll to position [0, 0]
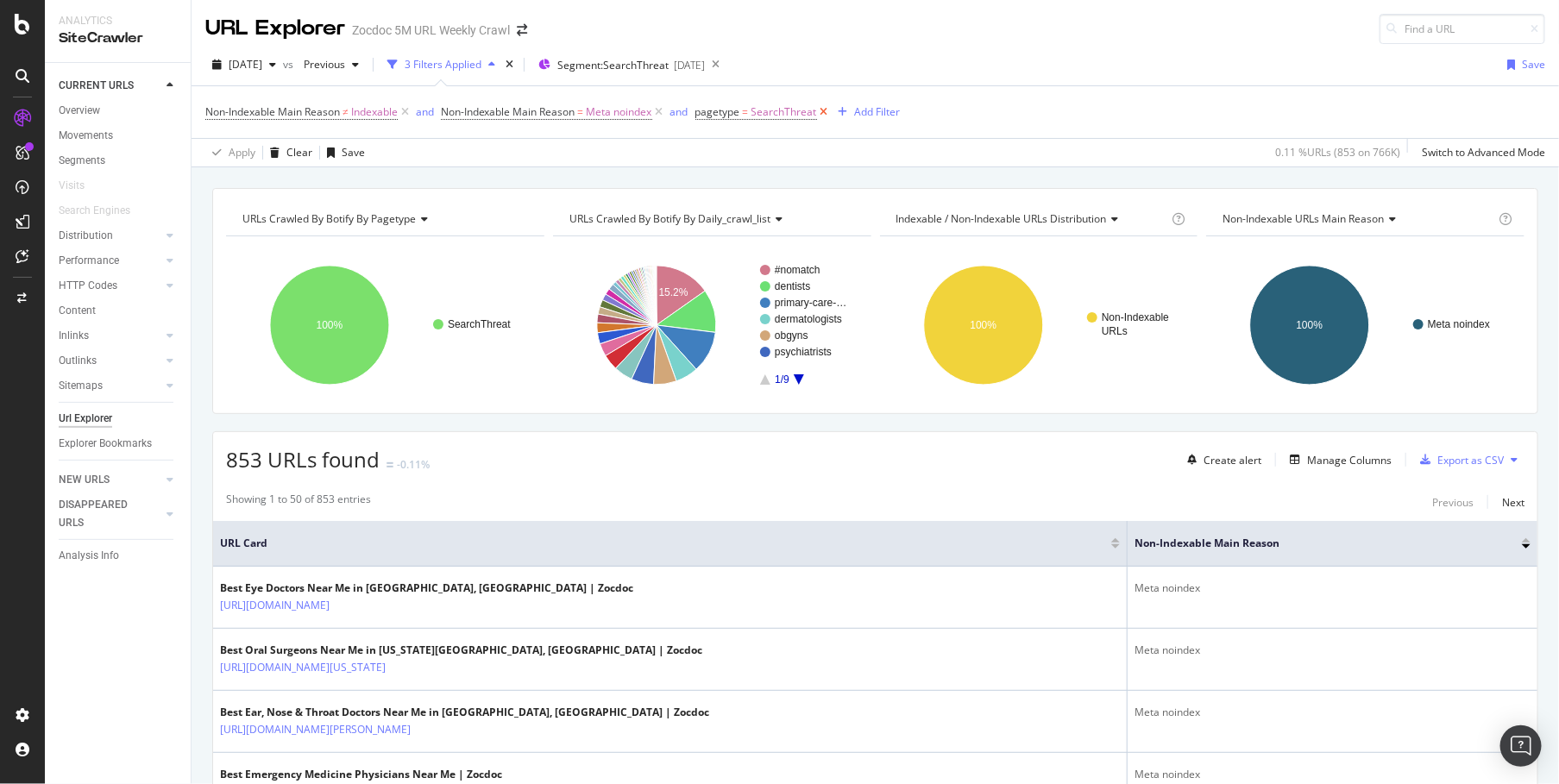
click at [825, 108] on icon at bounding box center [824, 112] width 15 height 18
click at [669, 65] on span "Segment: SearchThreat" at bounding box center [613, 65] width 111 height 15
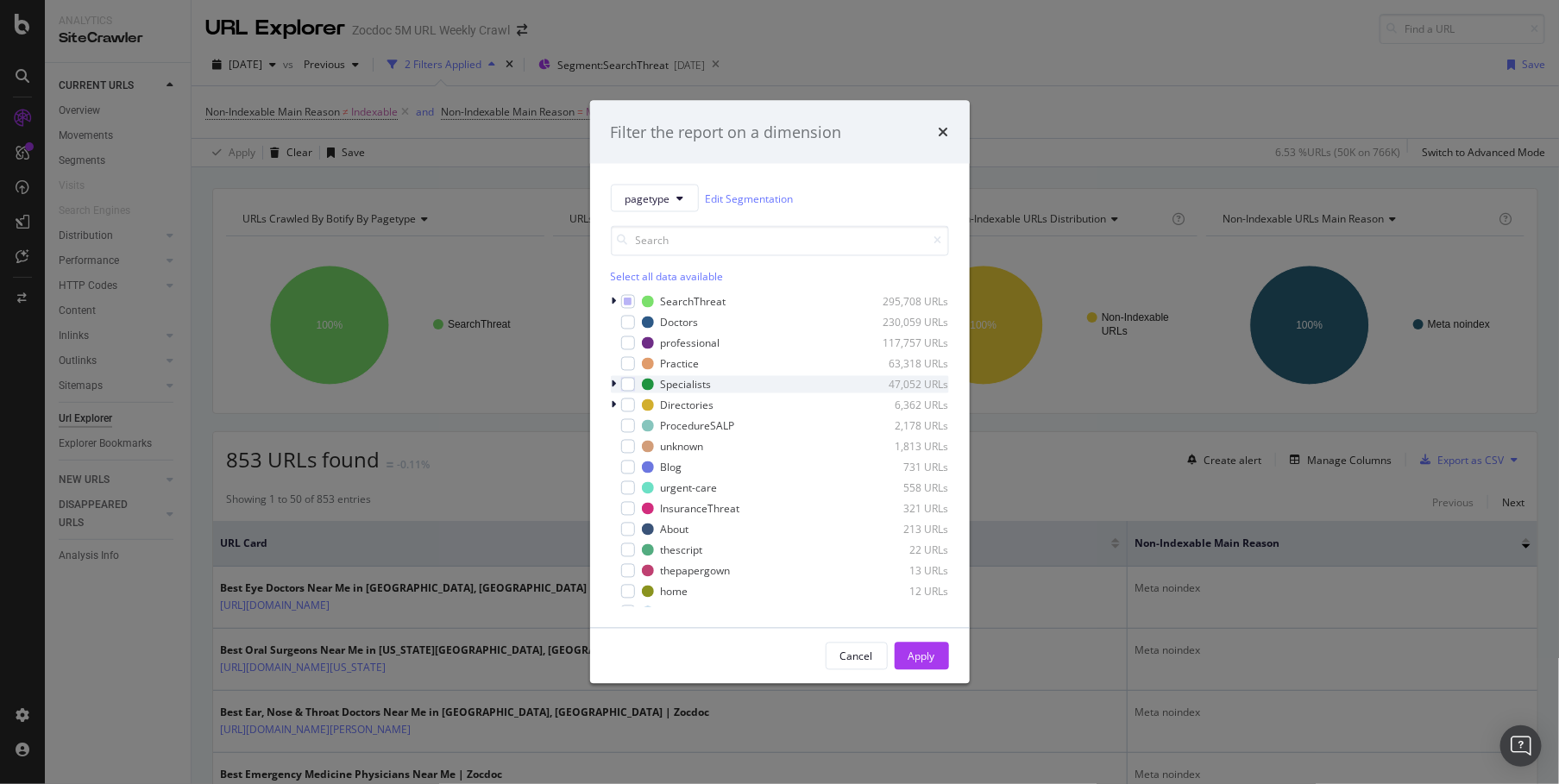
click at [613, 382] on icon "modal" at bounding box center [614, 385] width 5 height 11
click at [613, 382] on icon "modal" at bounding box center [614, 385] width 7 height 11
click at [615, 298] on icon "modal" at bounding box center [614, 301] width 5 height 11
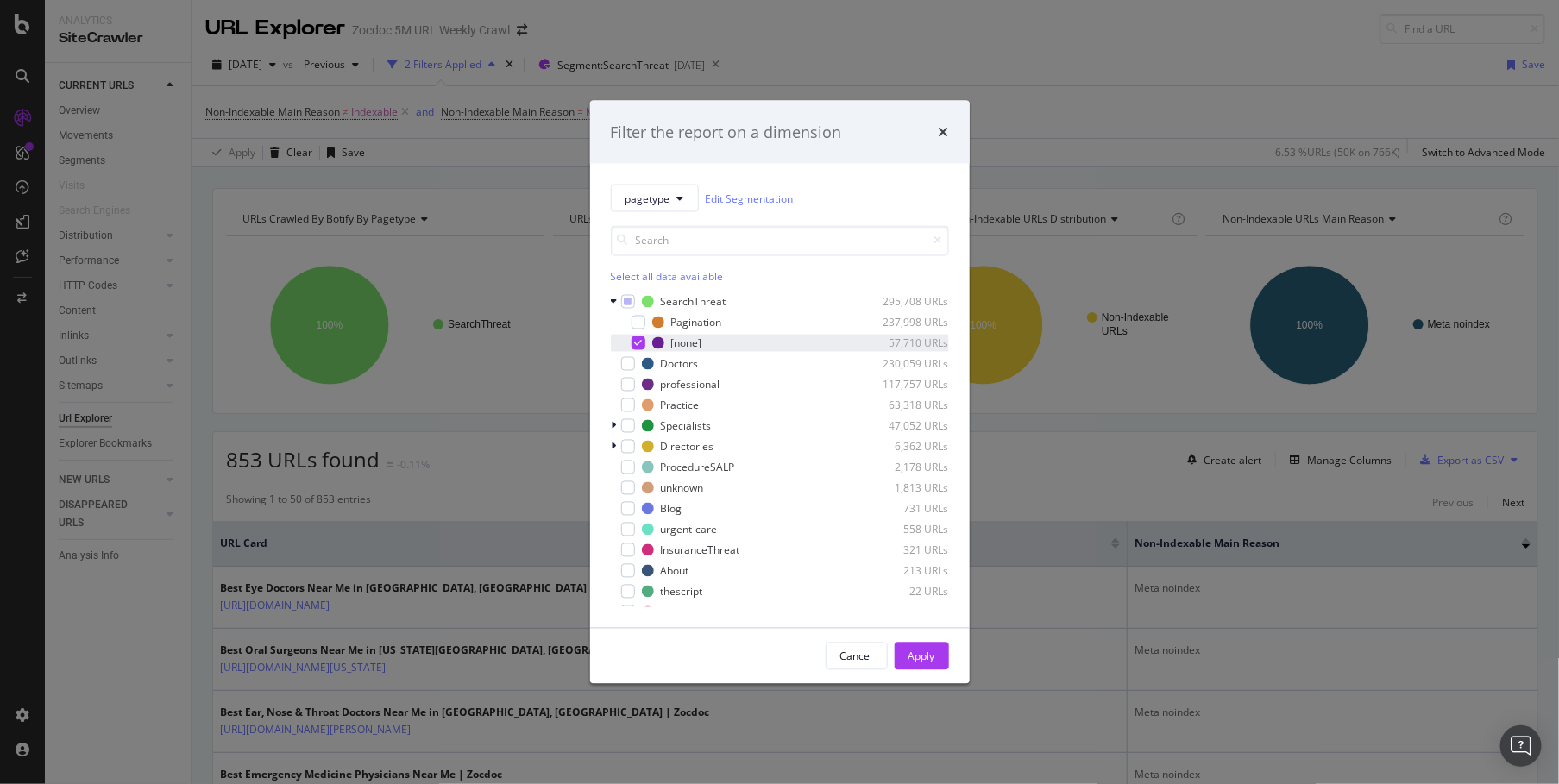
click at [639, 341] on icon "modal" at bounding box center [638, 342] width 8 height 9
click at [615, 424] on icon "modal" at bounding box center [614, 426] width 5 height 11
click at [720, 450] on div "acupuncturists" at bounding box center [706, 445] width 71 height 15
click at [935, 659] on button "Apply" at bounding box center [921, 656] width 54 height 27
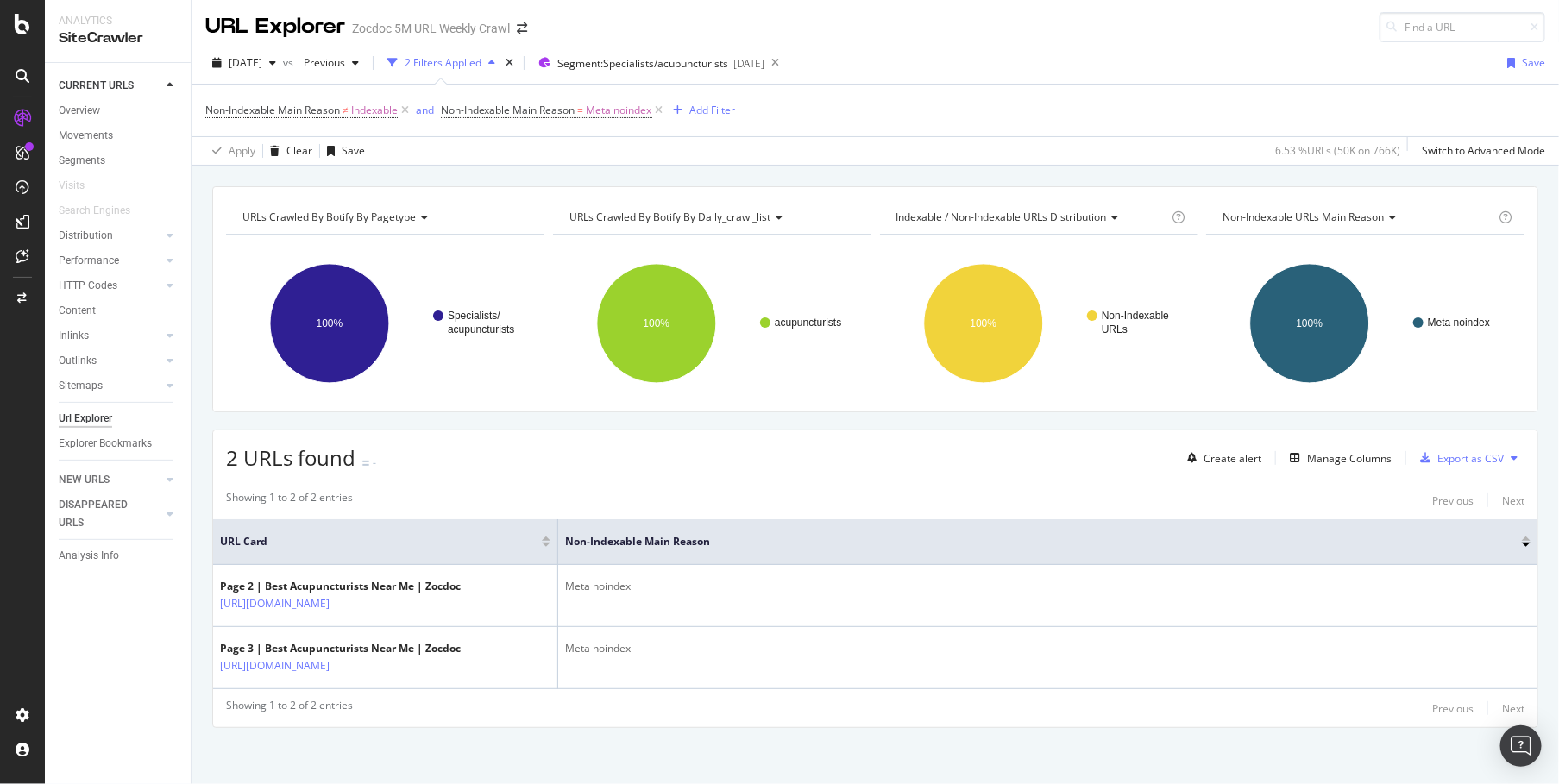
scroll to position [3, 0]
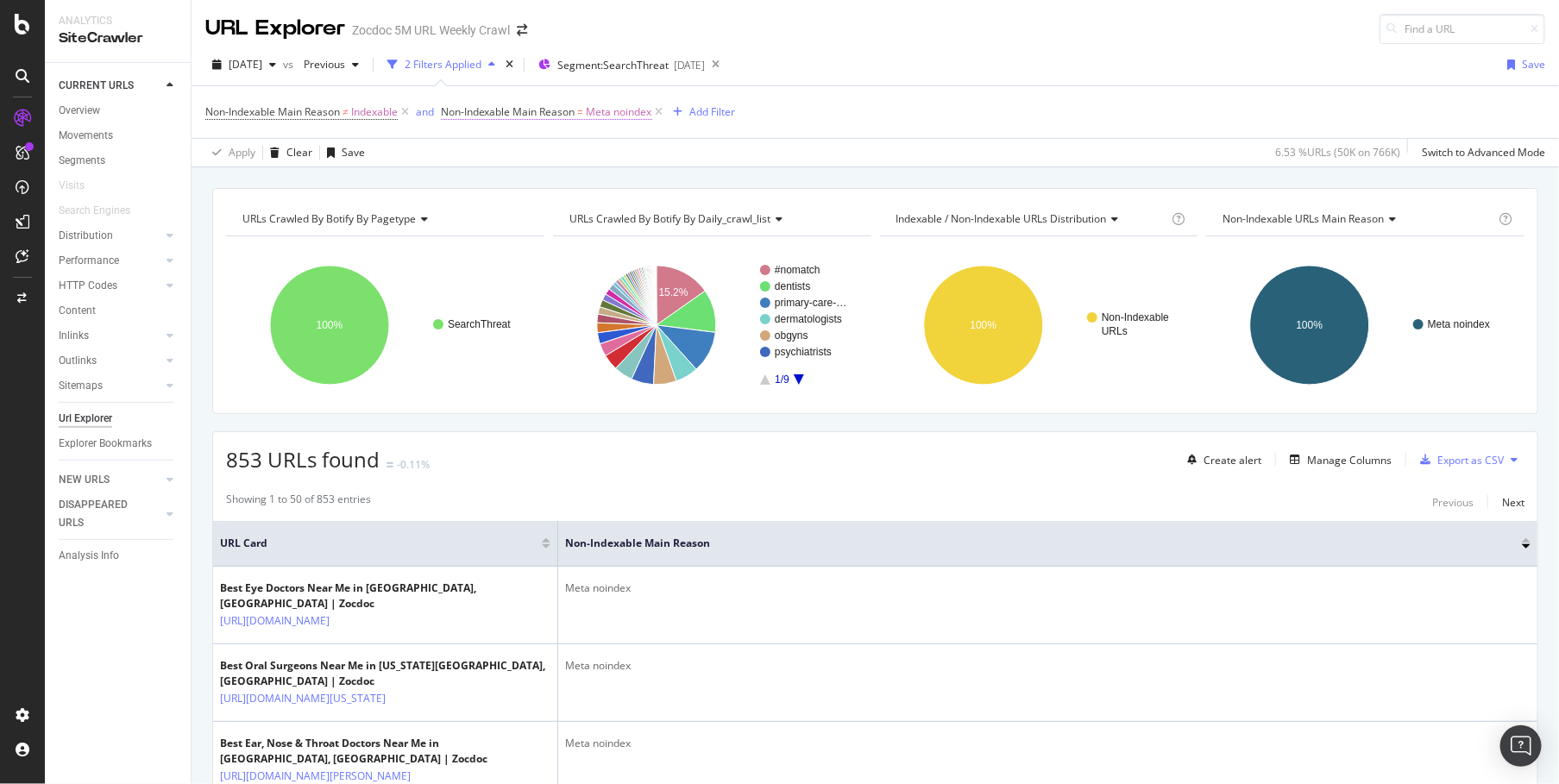
click at [612, 111] on span "Meta noindex" at bounding box center [618, 112] width 66 height 25
click at [684, 75] on div "Segment: SearchThreat [DATE]" at bounding box center [621, 65] width 167 height 26
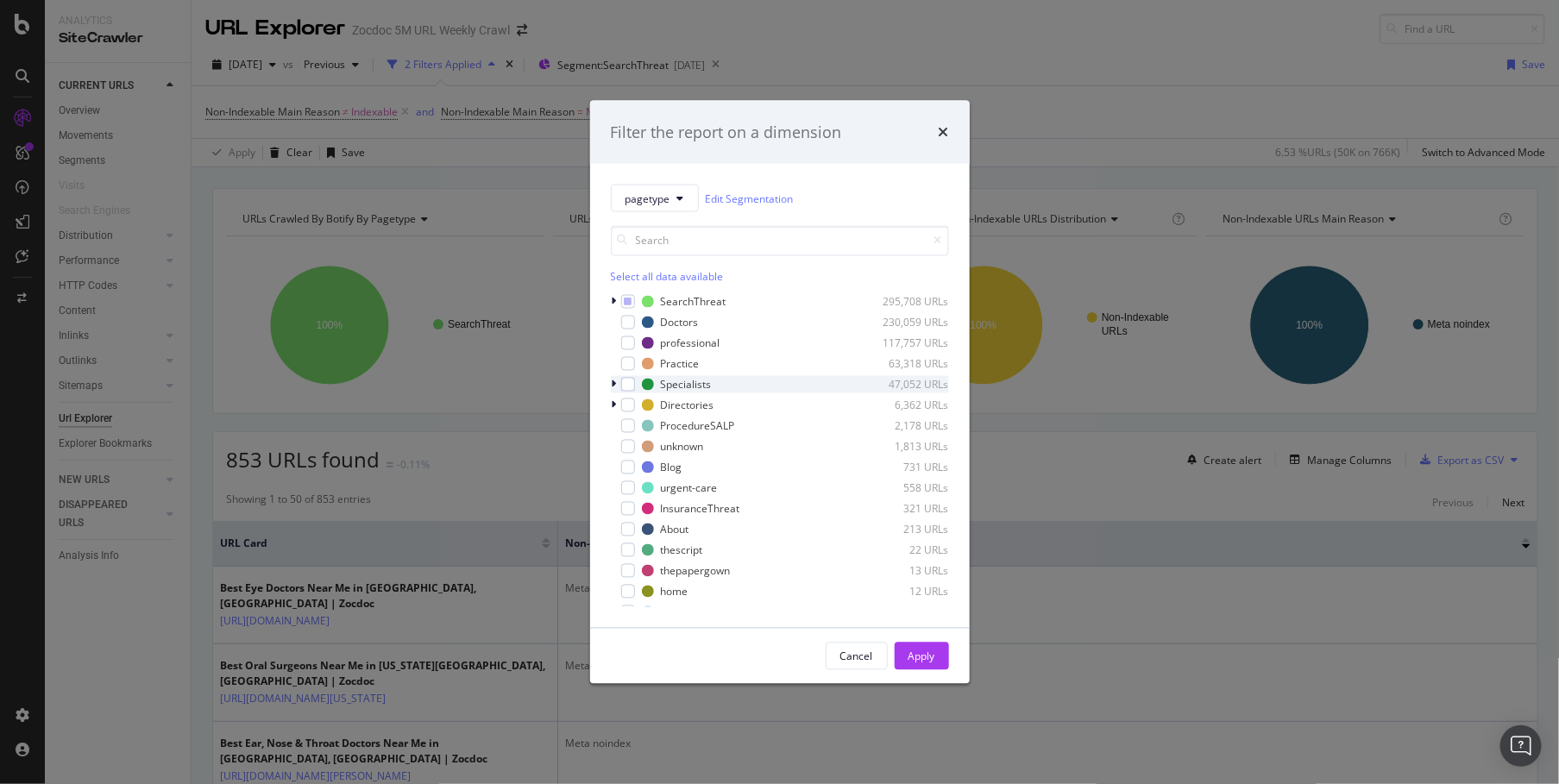
click at [618, 389] on div "modal" at bounding box center [616, 385] width 11 height 18
click at [609, 300] on div "pagetype Edit Segmentation Select all data available SearchThreat 295,708 URLs …" at bounding box center [780, 395] width 380 height 464
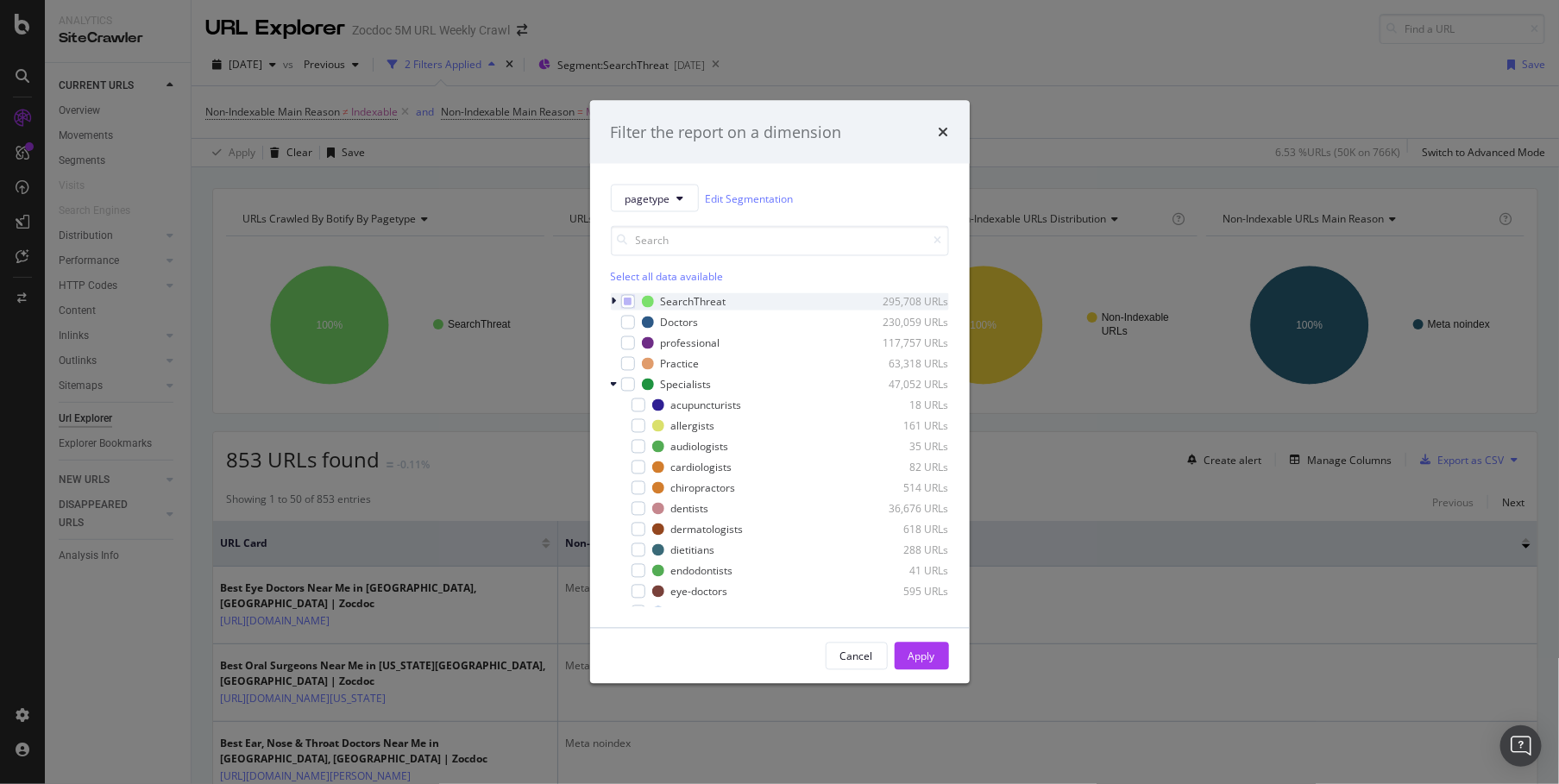
click at [613, 298] on icon "modal" at bounding box center [614, 301] width 5 height 11
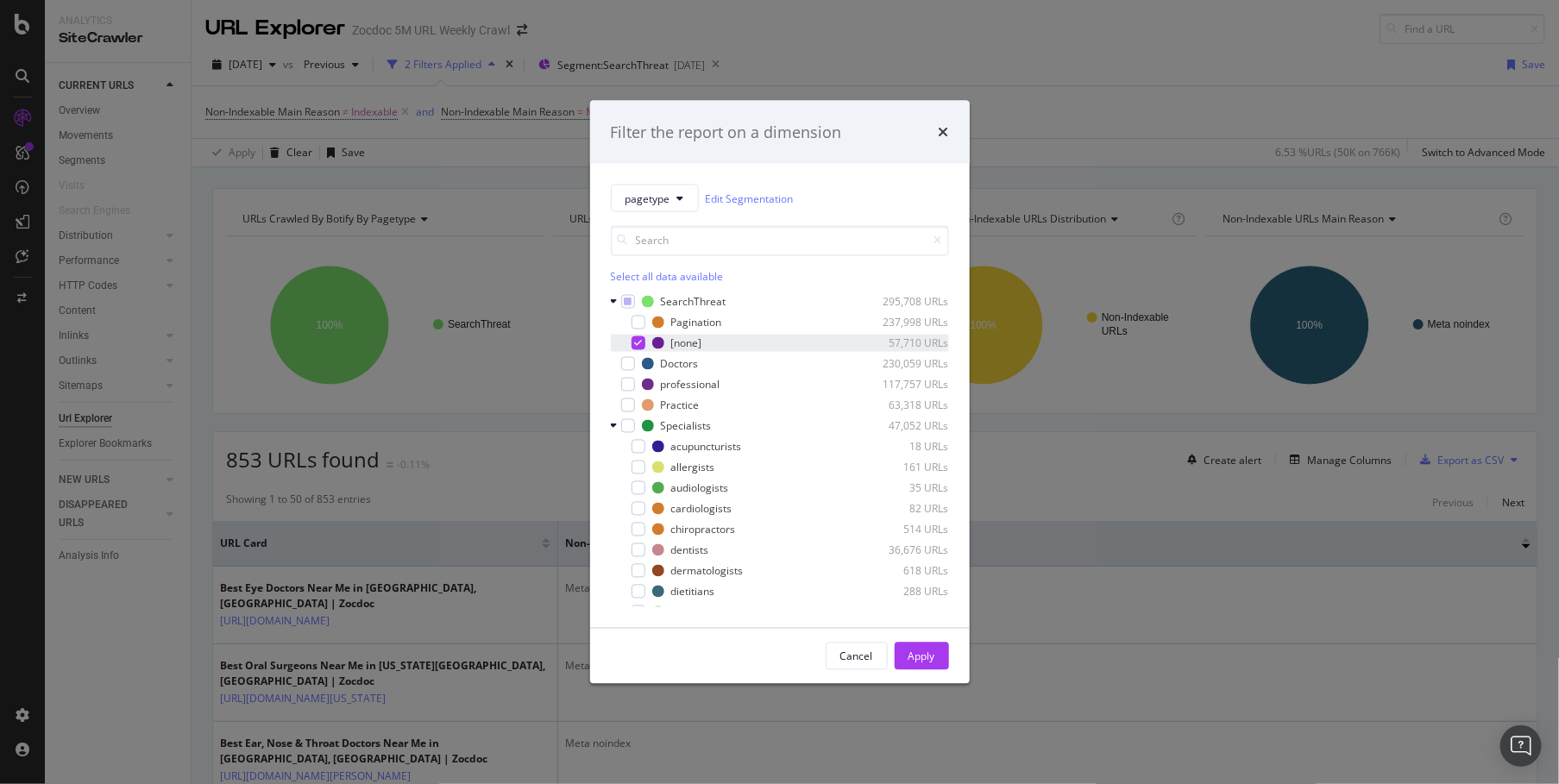
click at [640, 343] on icon "modal" at bounding box center [638, 342] width 8 height 9
click at [633, 446] on div "modal" at bounding box center [638, 446] width 14 height 14
click at [636, 460] on div "modal" at bounding box center [638, 467] width 14 height 14
click at [922, 667] on div "Apply" at bounding box center [921, 655] width 27 height 26
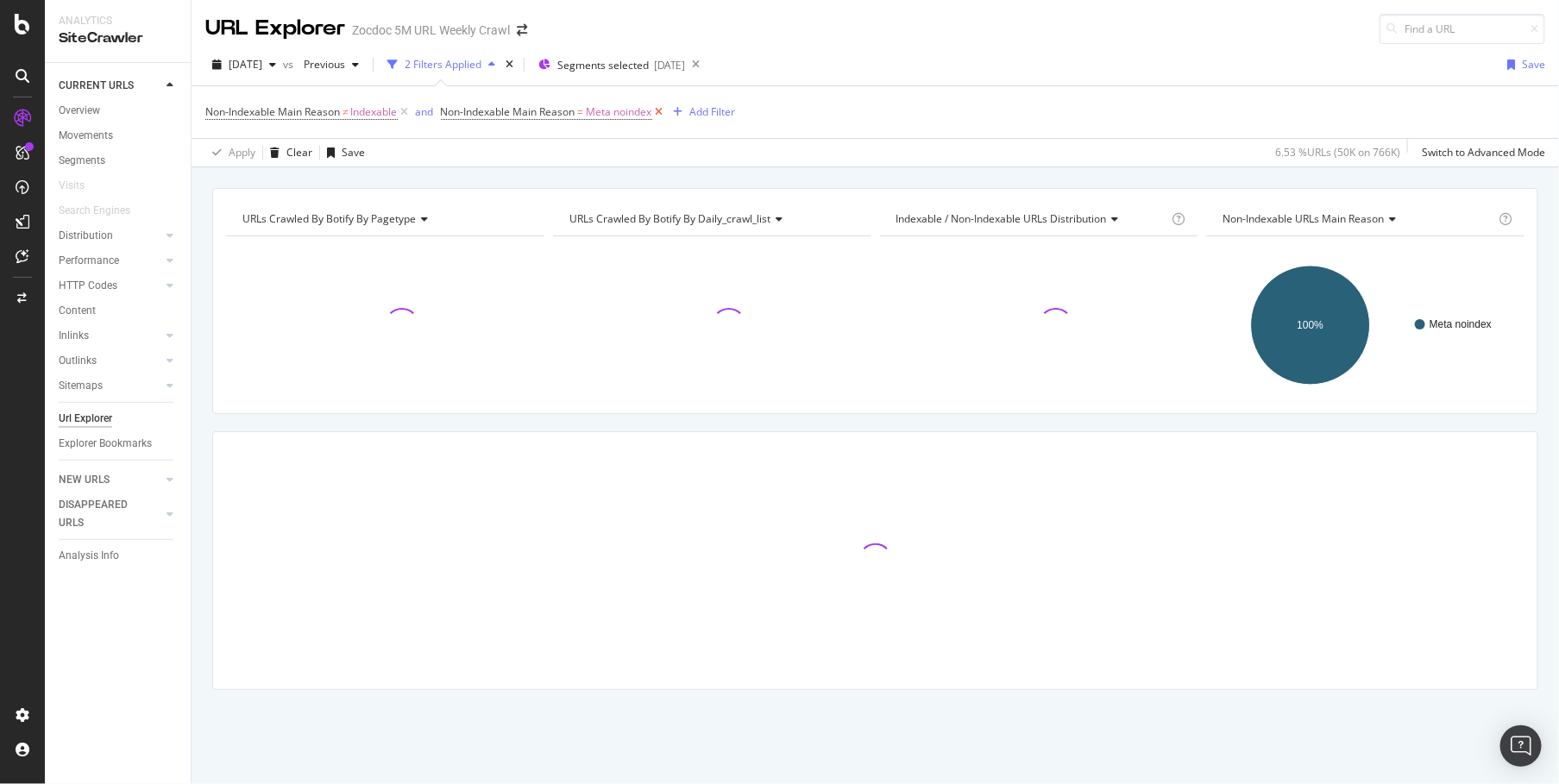
click at [667, 108] on icon at bounding box center [659, 112] width 15 height 18
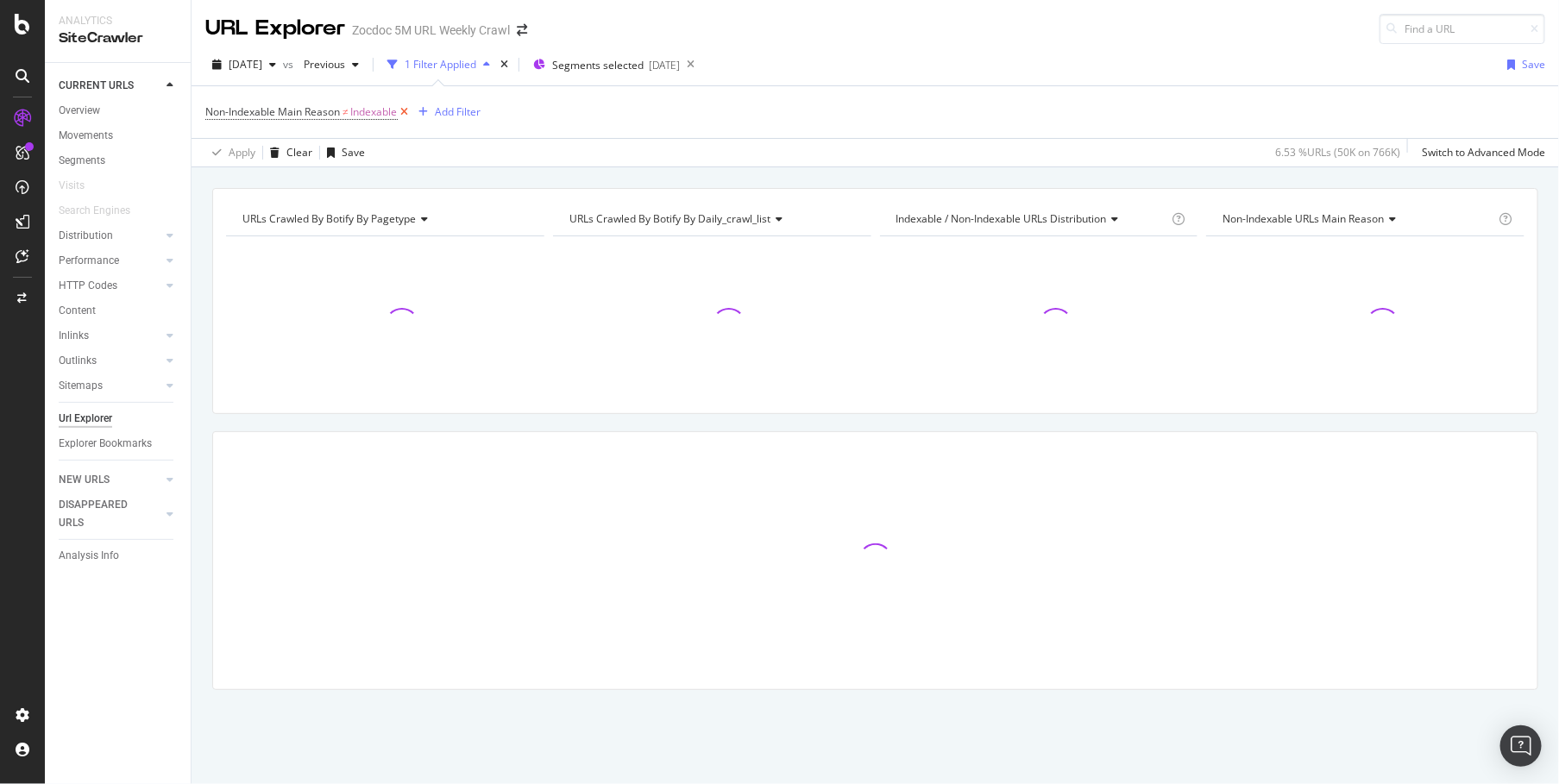
click at [407, 103] on icon at bounding box center [404, 112] width 15 height 18
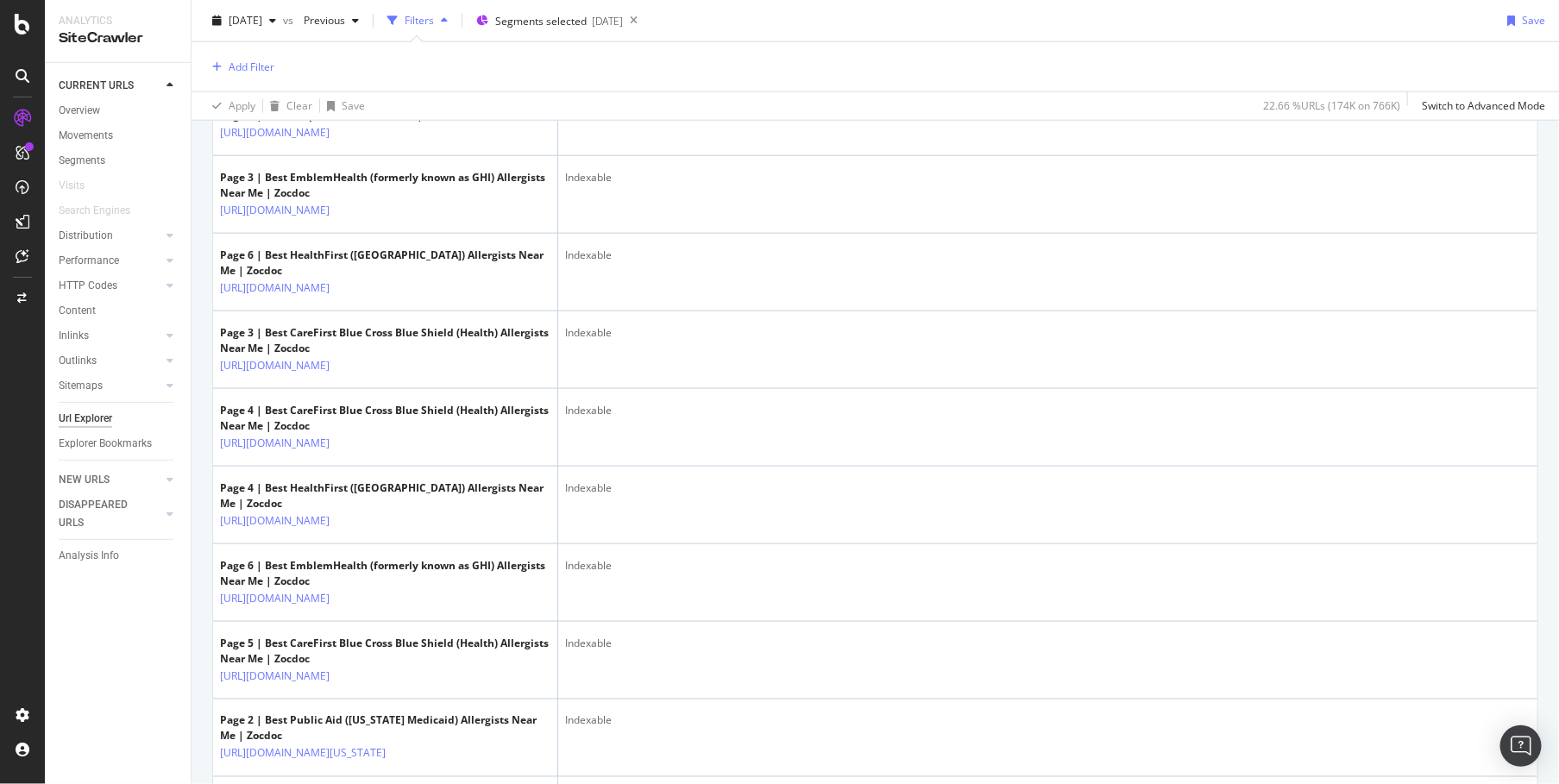
scroll to position [960, 0]
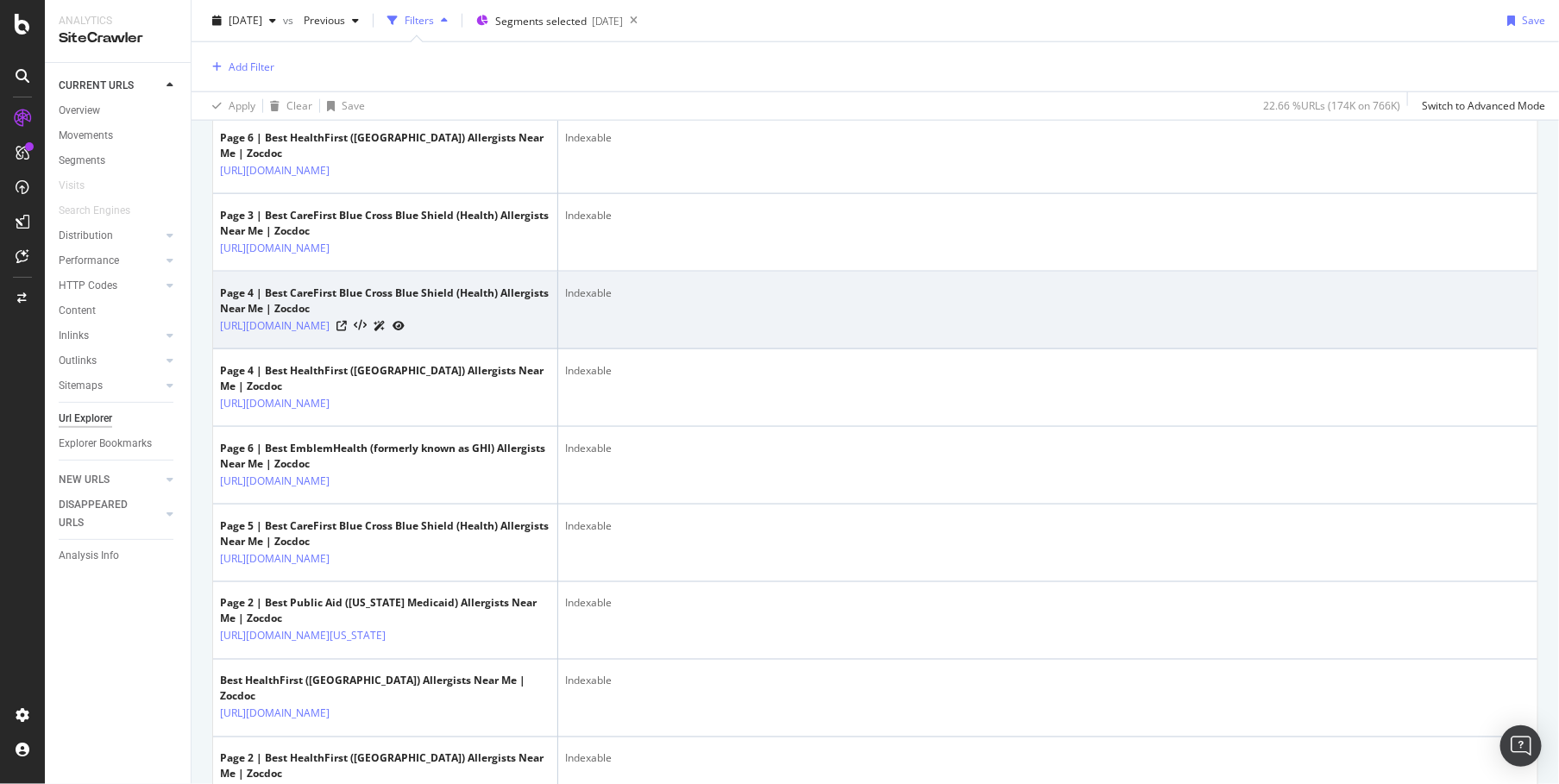
drag, startPoint x: 715, startPoint y: 394, endPoint x: 691, endPoint y: 321, distance: 76.8
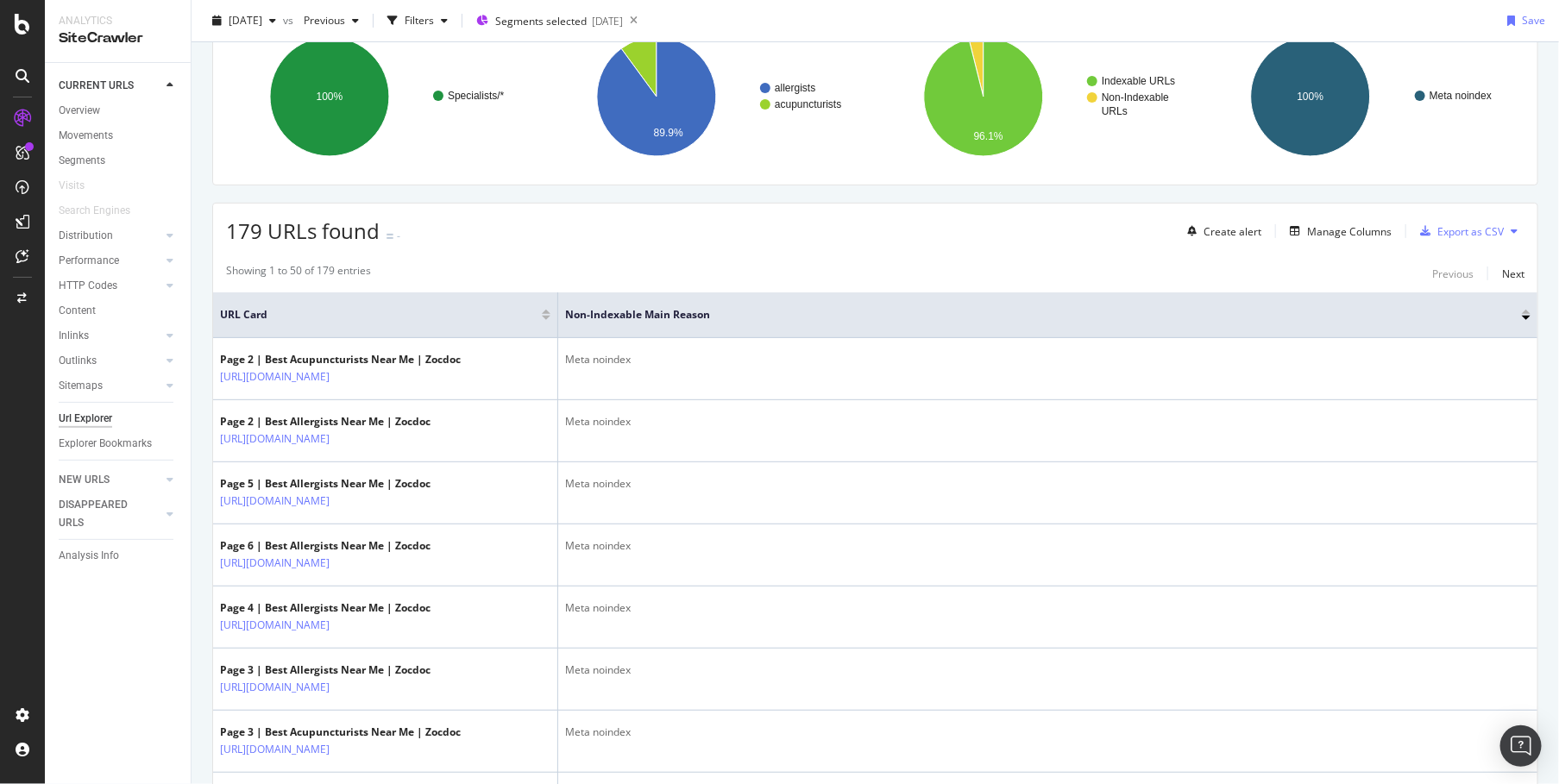
scroll to position [0, 0]
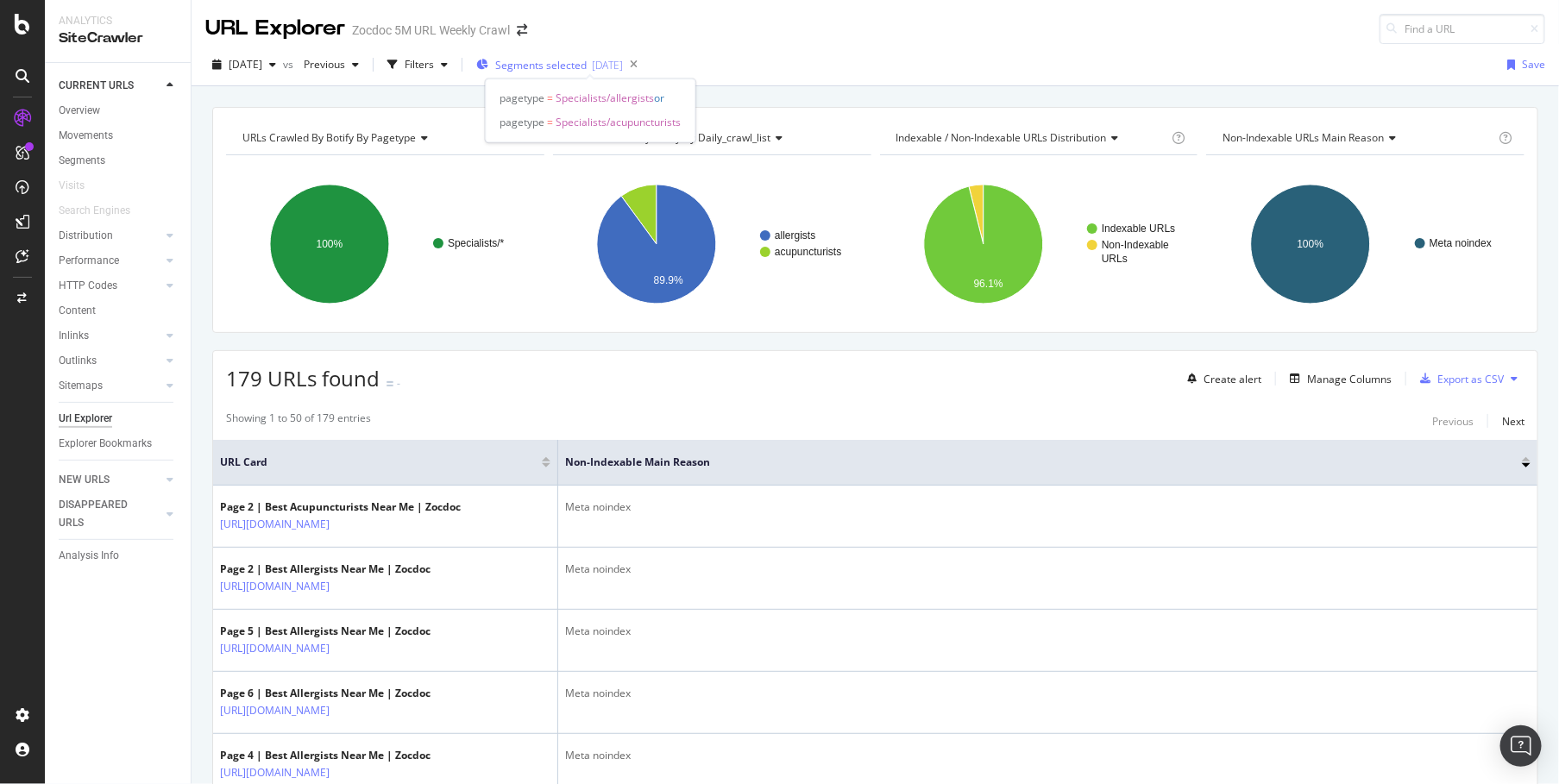
click at [622, 67] on div "[DATE]" at bounding box center [608, 65] width 31 height 15
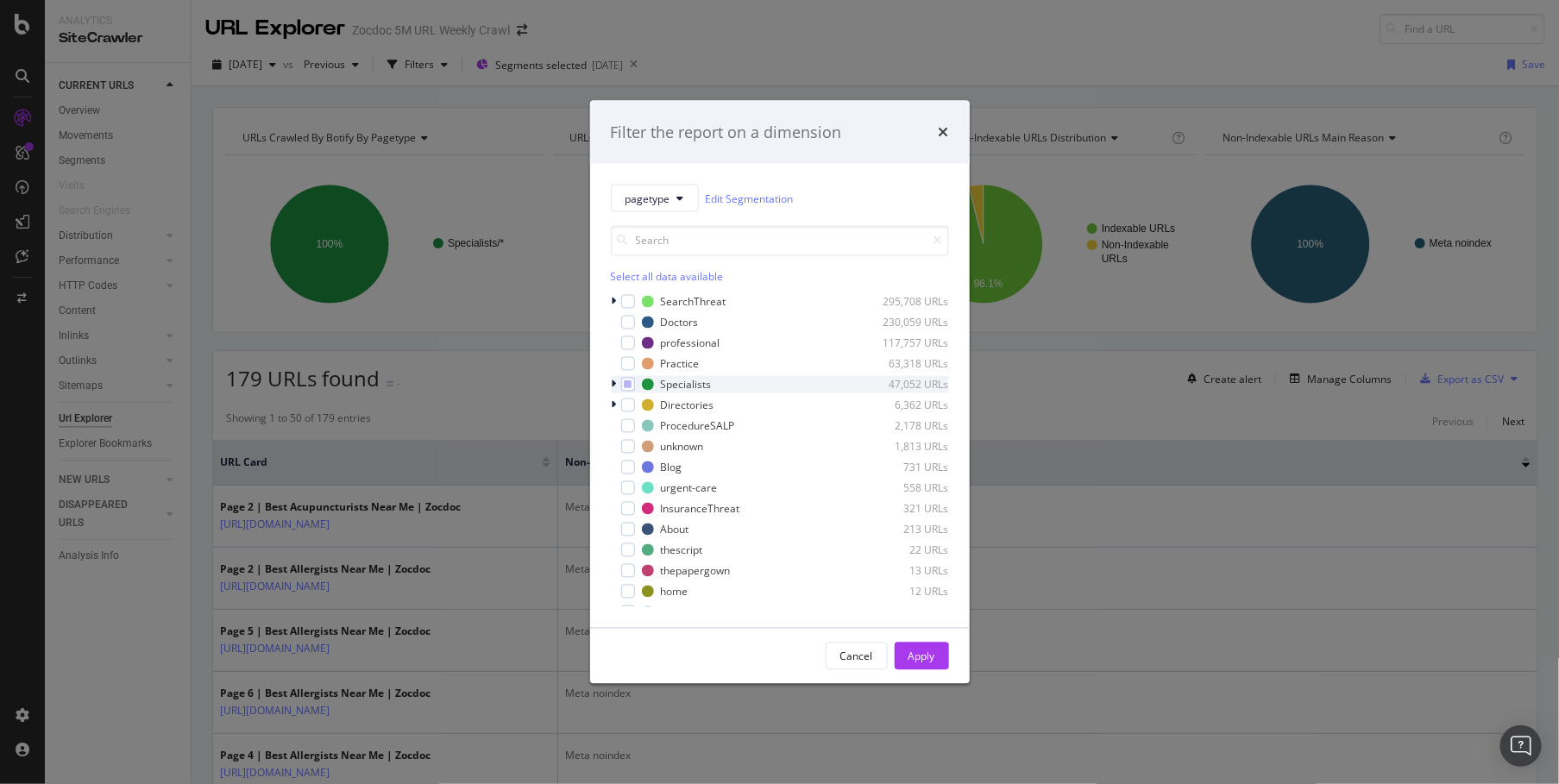
click at [615, 383] on icon "modal" at bounding box center [614, 385] width 5 height 11
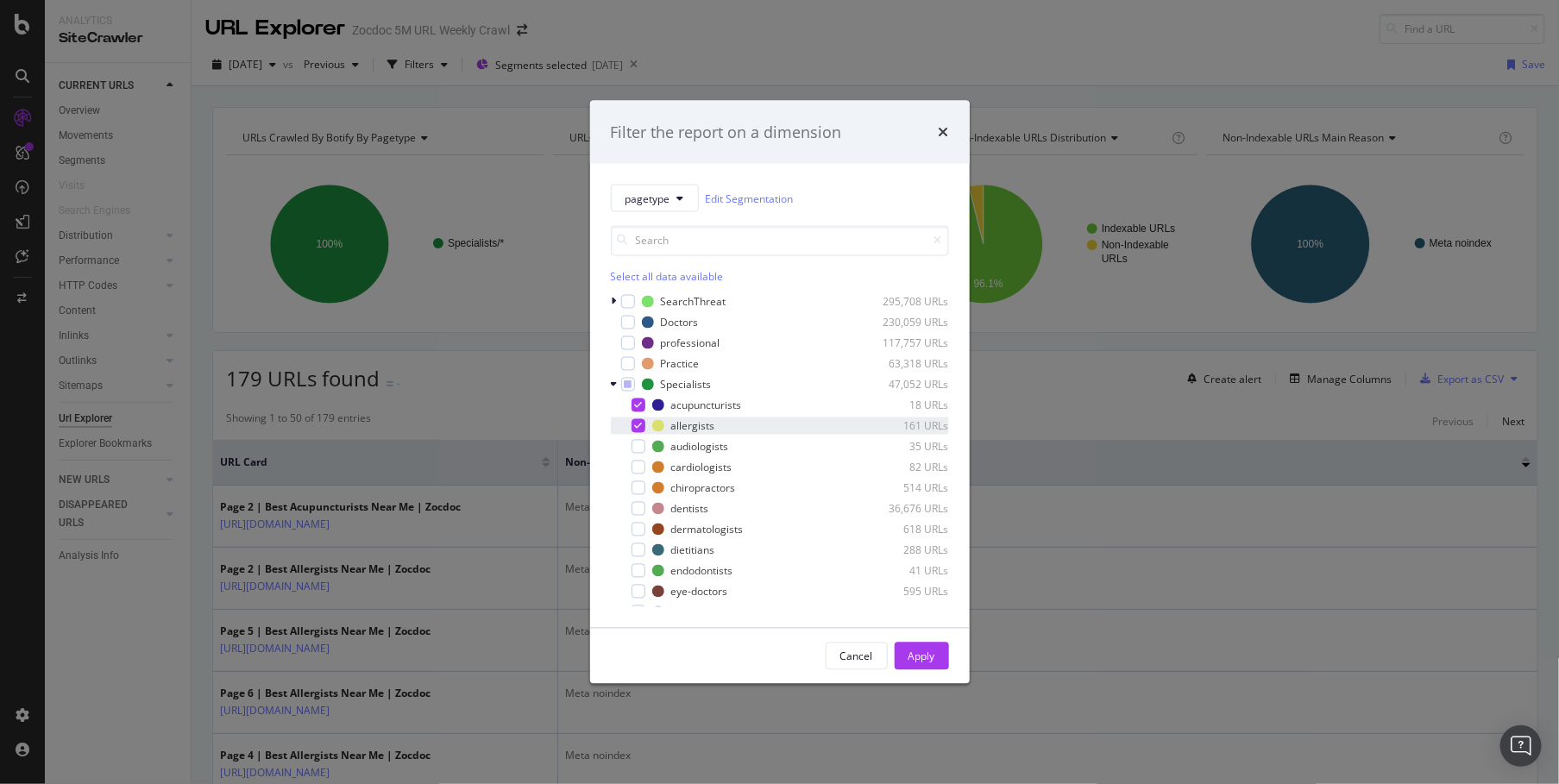
click at [636, 422] on icon "modal" at bounding box center [638, 426] width 8 height 9
click at [913, 653] on div "Apply" at bounding box center [921, 655] width 27 height 15
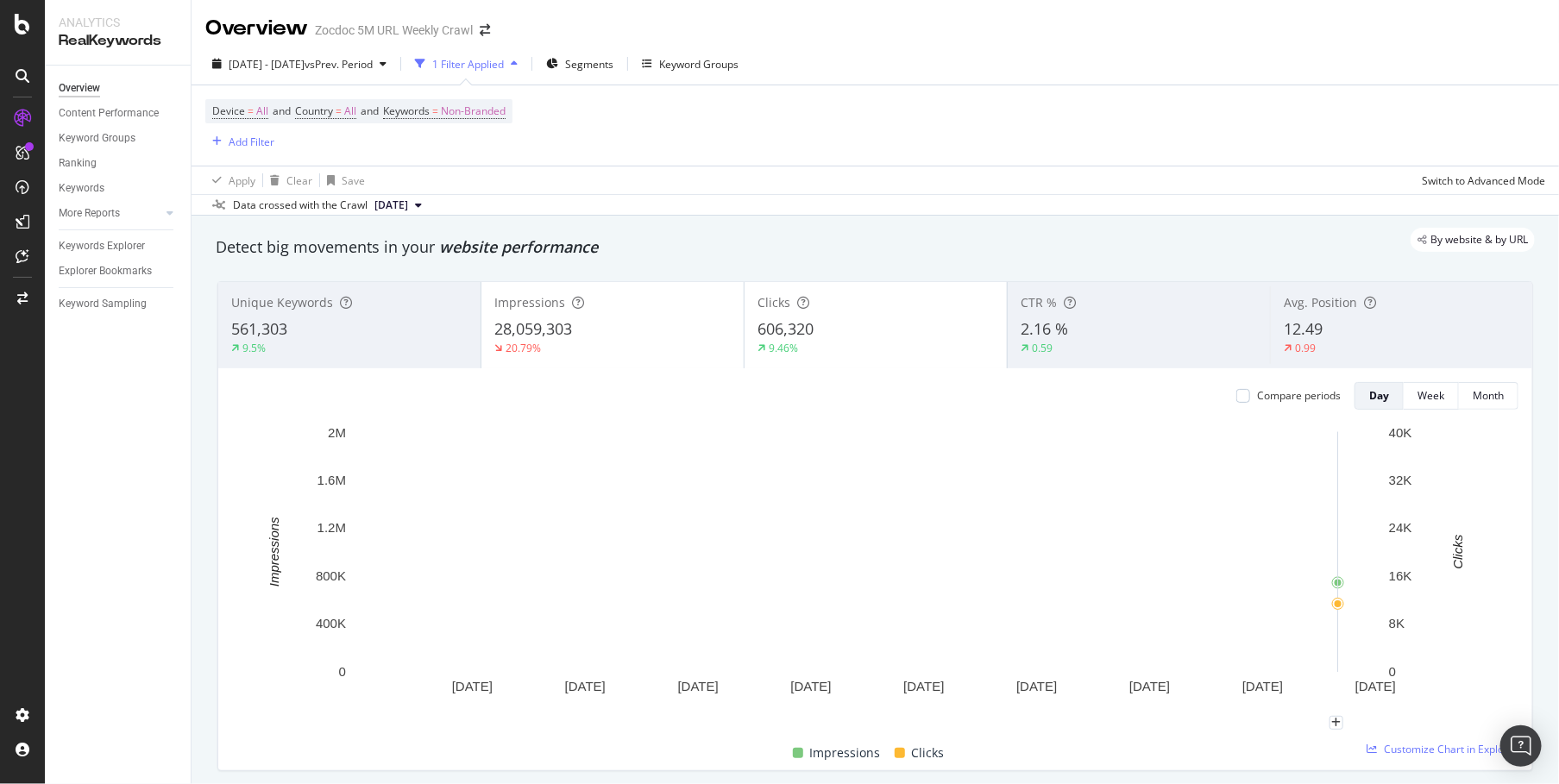
scroll to position [183, 0]
